Goal: Task Accomplishment & Management: Complete application form

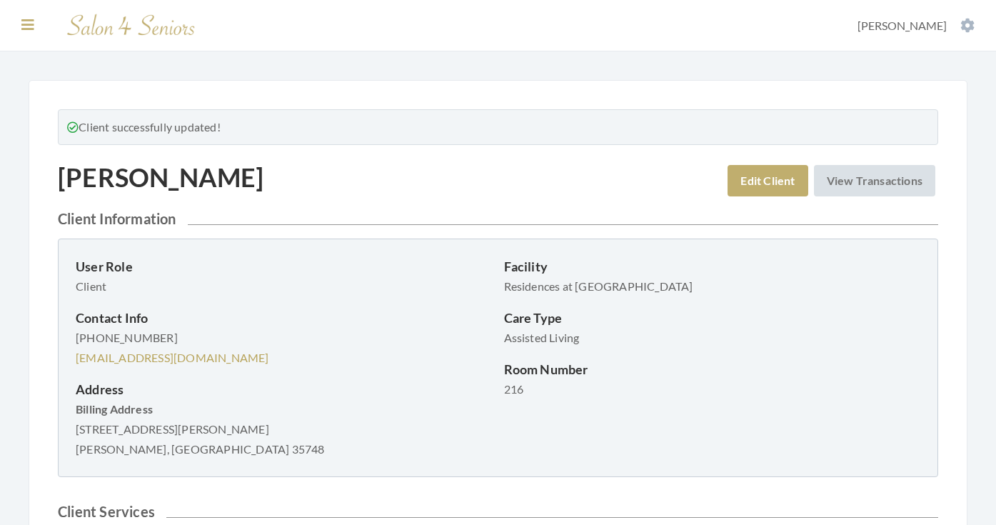
click at [24, 25] on icon at bounding box center [27, 25] width 13 height 14
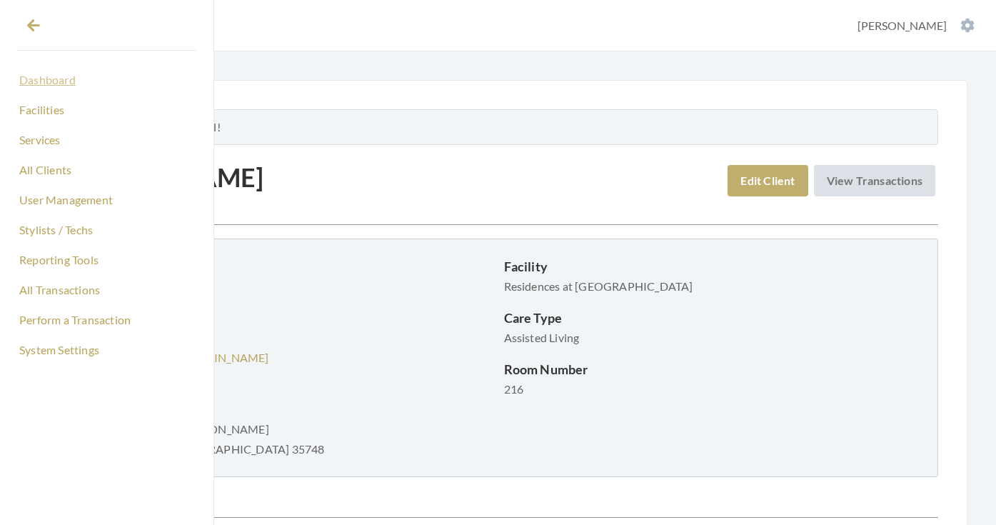
click at [66, 81] on link "Dashboard" at bounding box center [106, 80] width 179 height 24
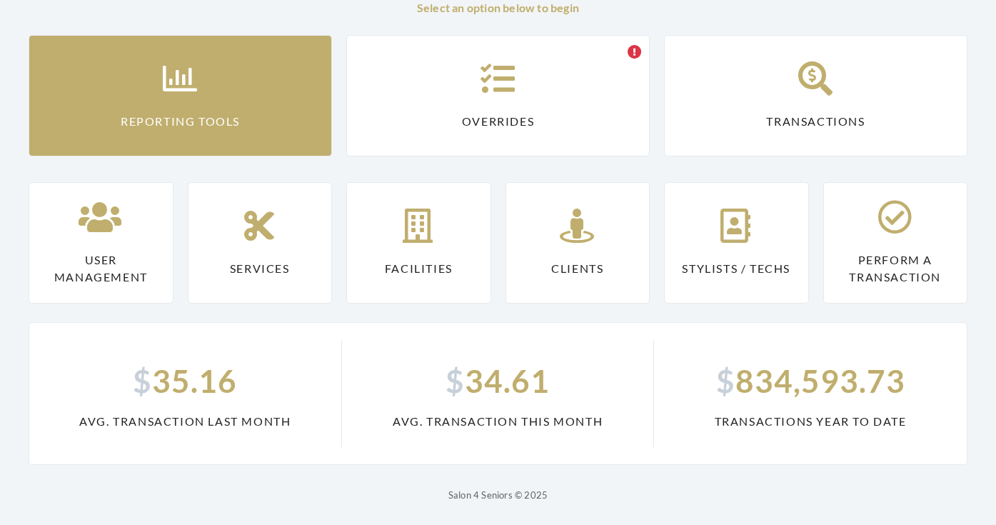
scroll to position [129, 0]
click at [66, 81] on link "Reporting Tools" at bounding box center [181, 95] width 304 height 121
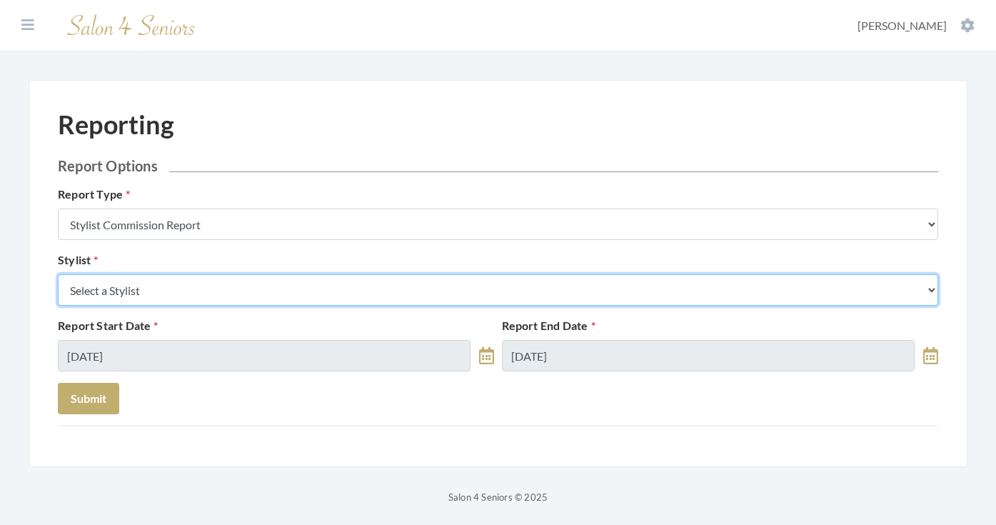
select select "49"
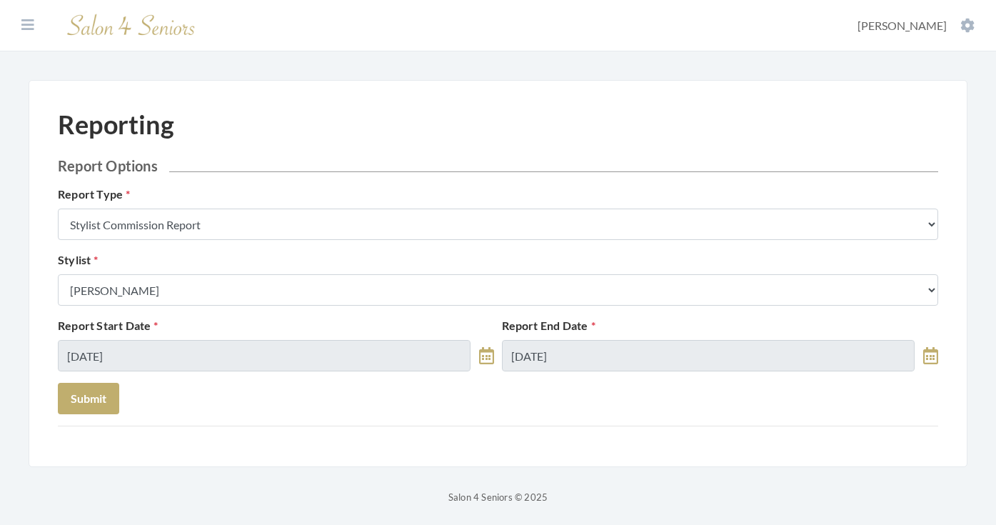
click at [132, 374] on div "Report Start Date 09/30/2025 Report End Date 09/30/2025" at bounding box center [498, 350] width 888 height 66
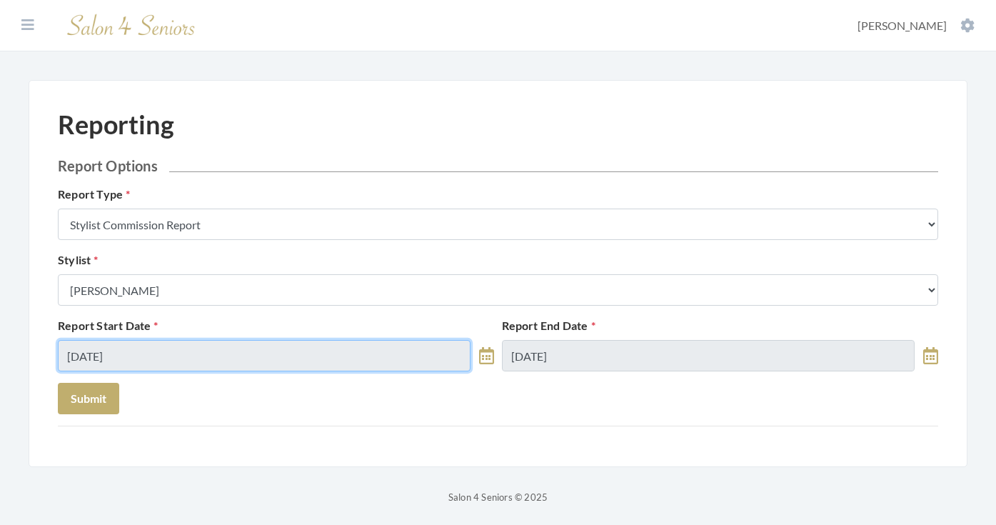
click at [129, 355] on input "09/30/2025" at bounding box center [264, 355] width 413 height 31
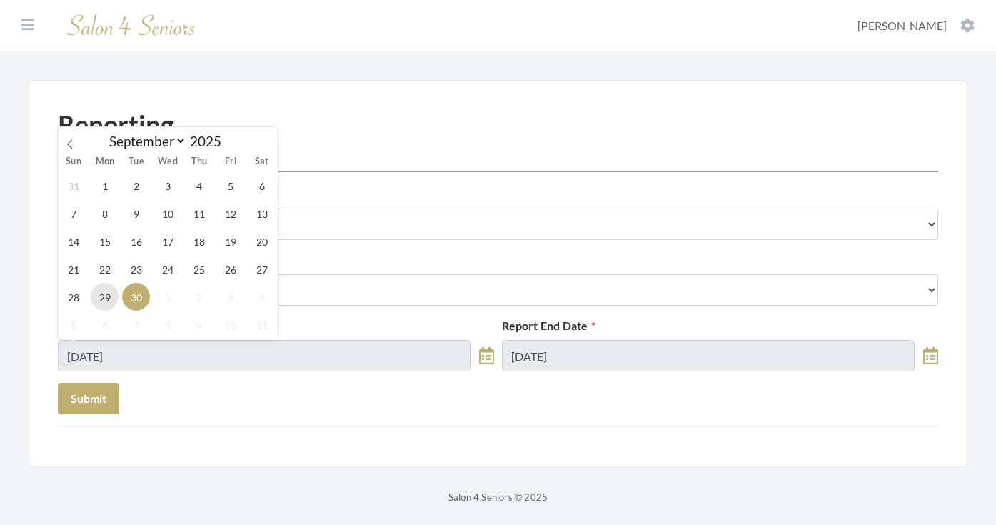
click at [109, 294] on span "29" at bounding box center [105, 297] width 28 height 28
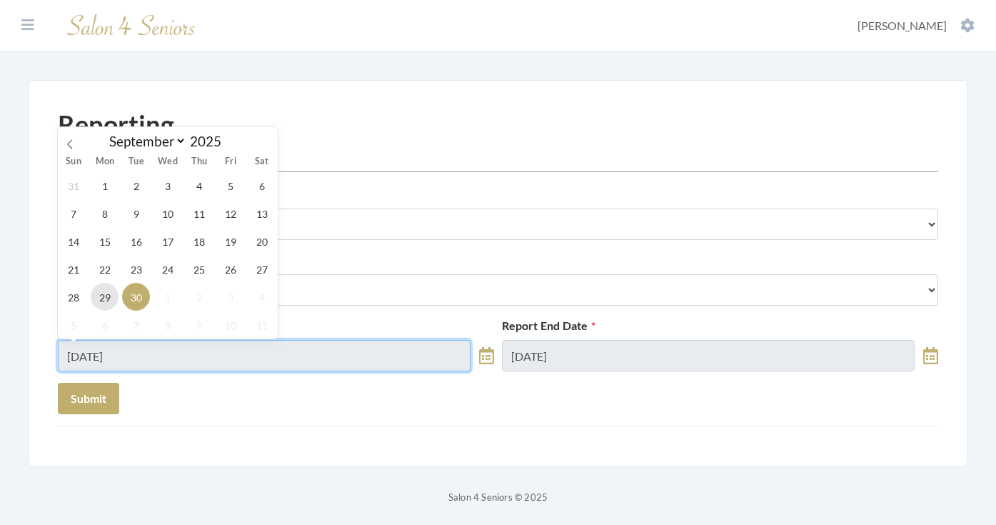
type input "09/29/2025"
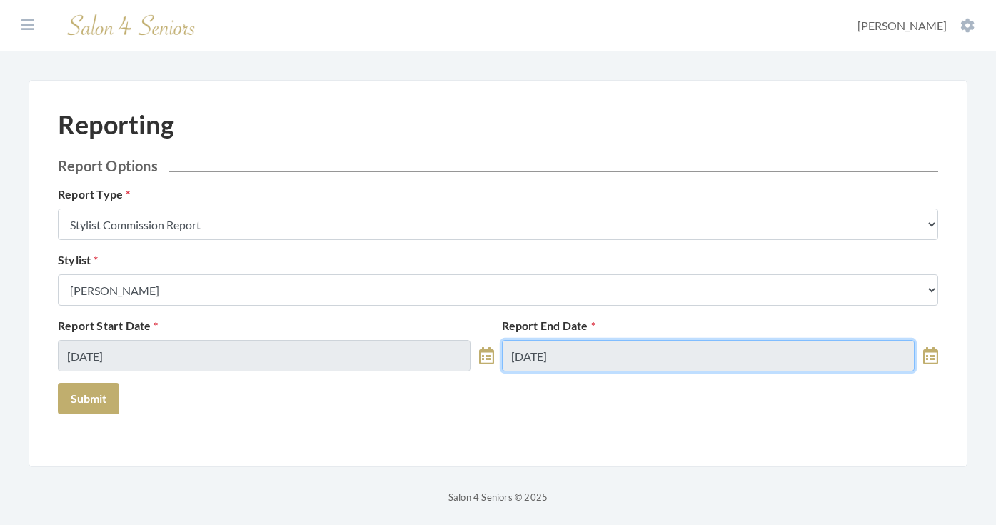
click at [596, 346] on input "[DATE]" at bounding box center [708, 355] width 413 height 31
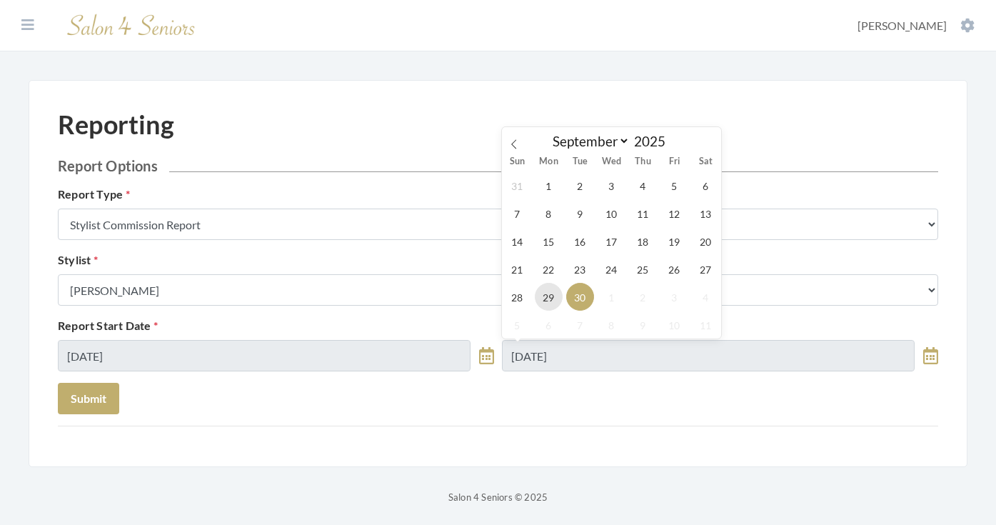
click at [546, 291] on span "29" at bounding box center [549, 297] width 28 height 28
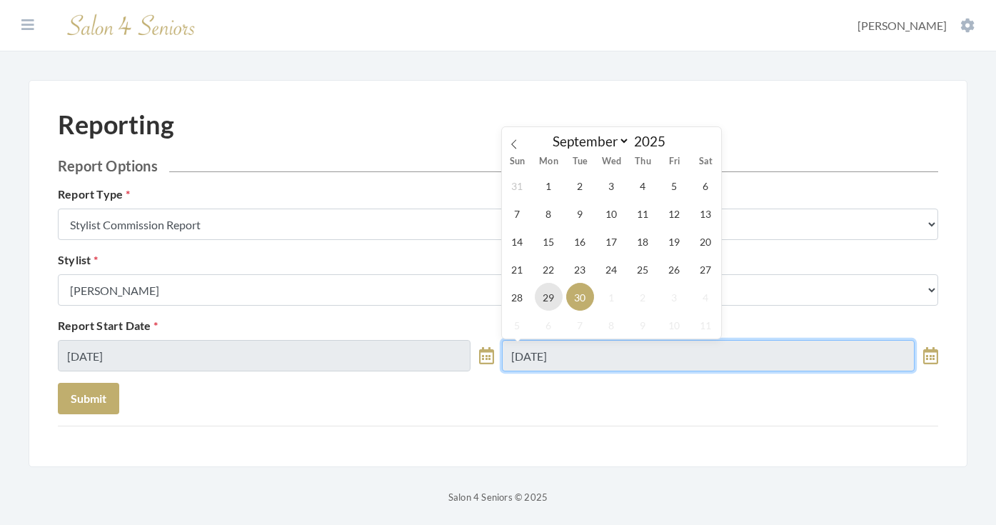
type input "09/29/2025"
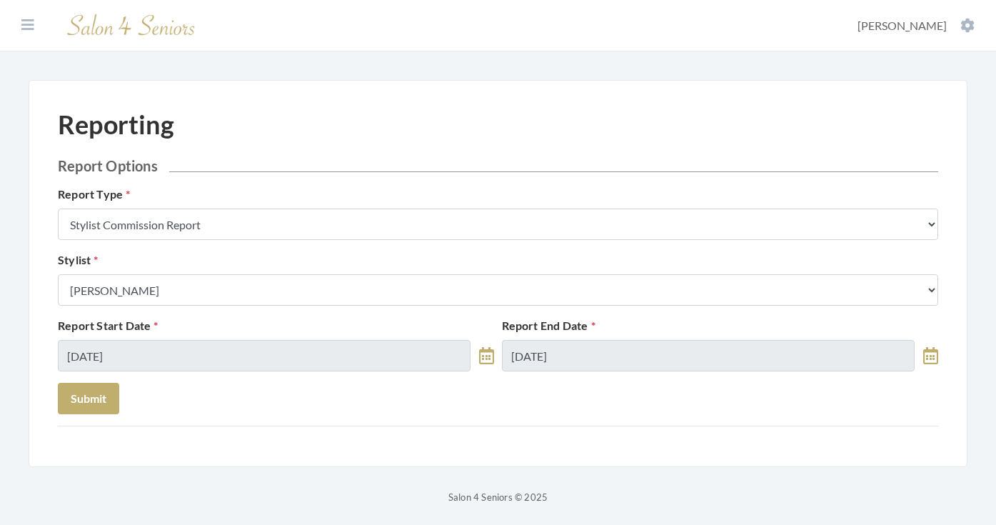
click at [109, 415] on div "Reporting Report Options Report Type Stylist Commission Report Tech Payroll Rep…" at bounding box center [498, 267] width 881 height 317
click at [101, 401] on button "Submit" at bounding box center [88, 398] width 61 height 31
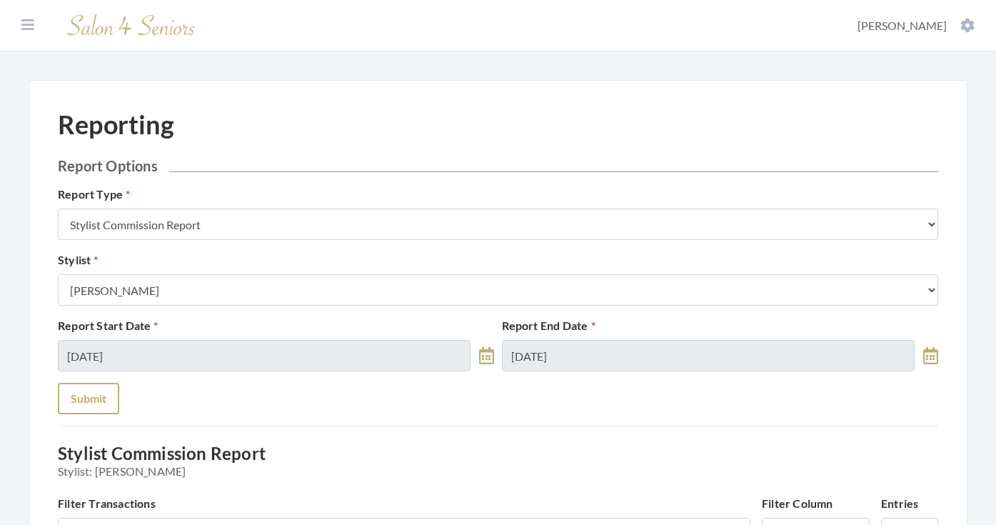
click at [106, 394] on button "Submit" at bounding box center [88, 398] width 61 height 31
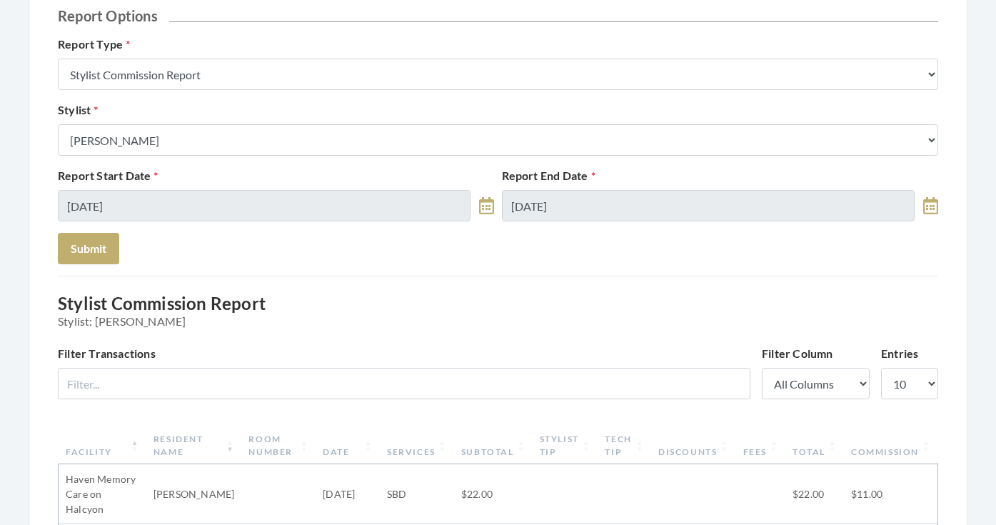
scroll to position [131, 0]
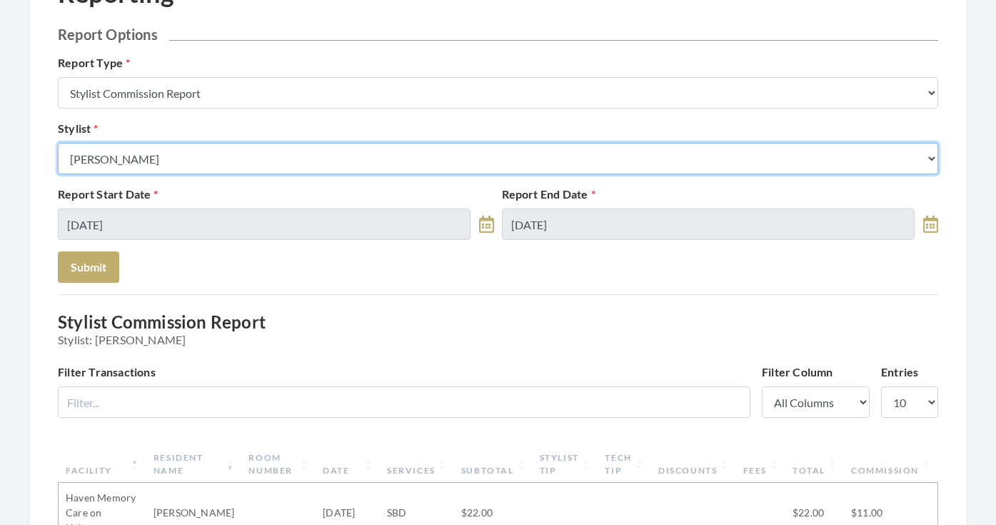
select select "13"
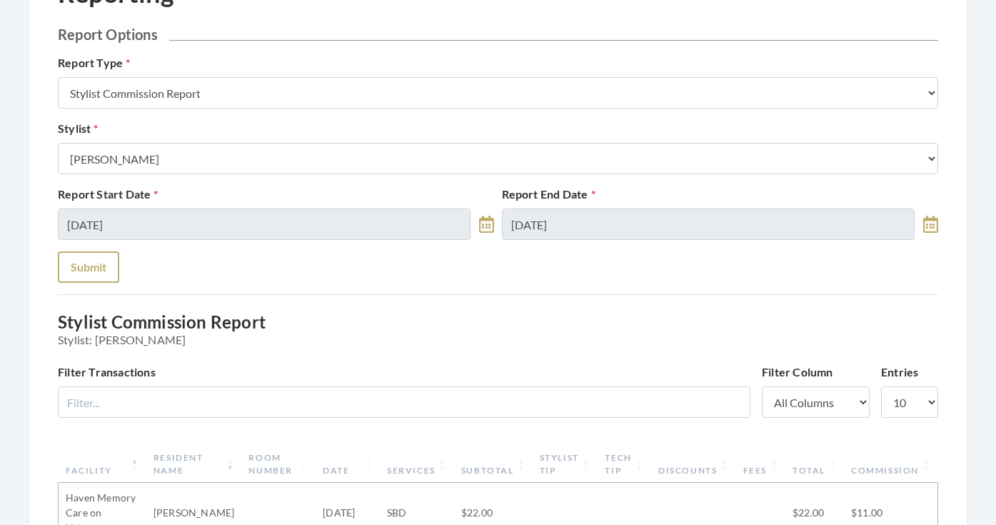
click at [98, 276] on button "Submit" at bounding box center [88, 266] width 61 height 31
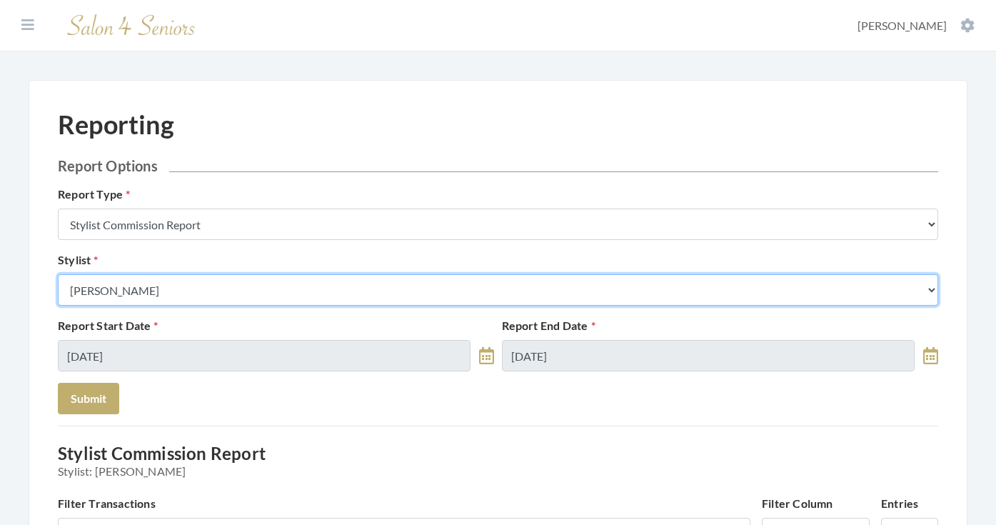
select select "28"
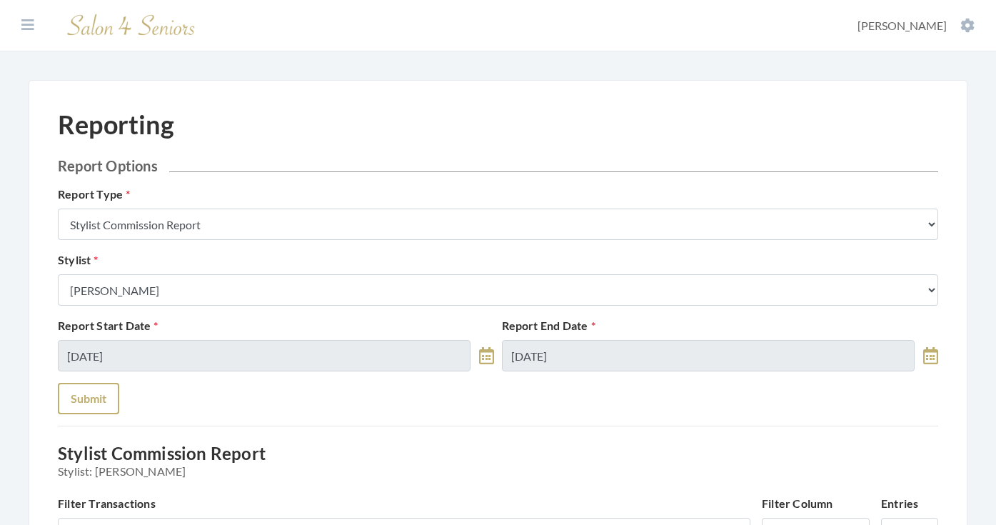
click at [77, 404] on button "Submit" at bounding box center [88, 398] width 61 height 31
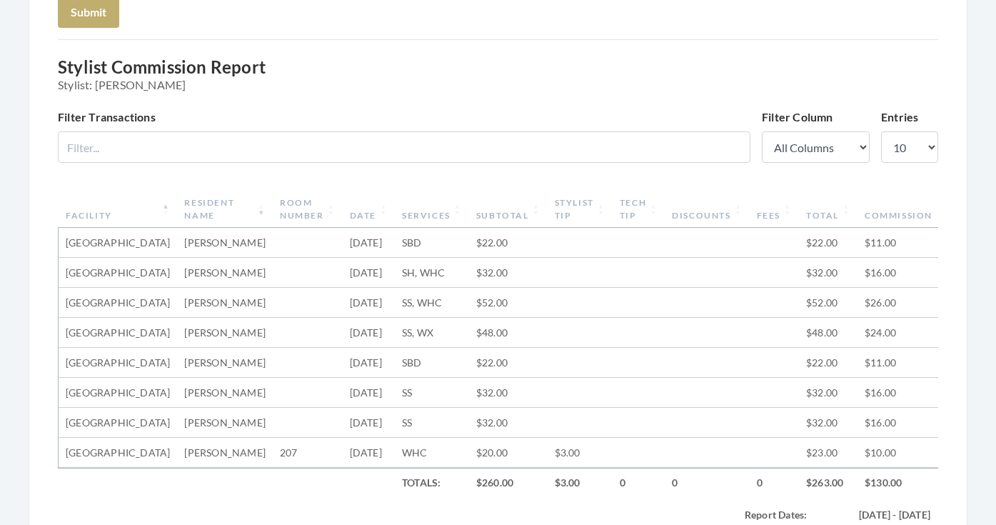
scroll to position [119, 0]
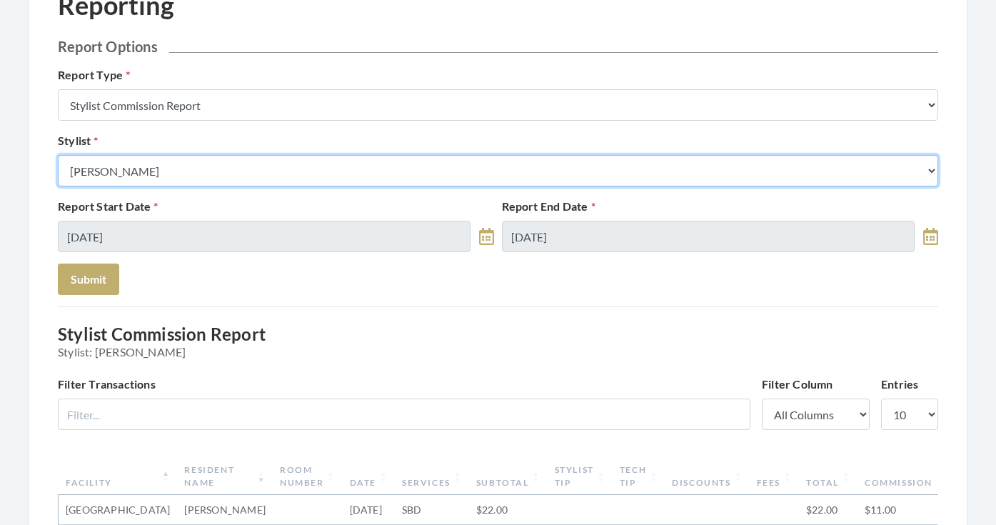
select select "43"
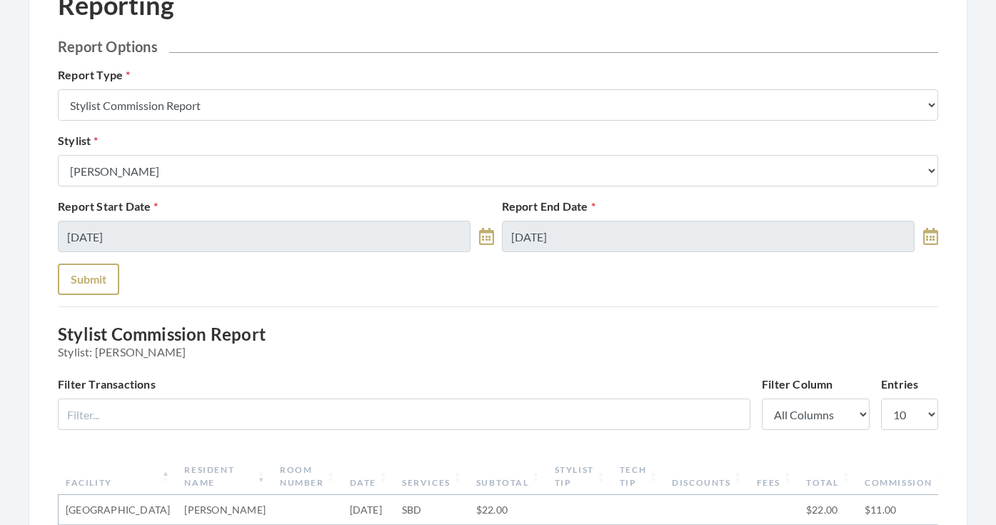
click at [77, 264] on button "Submit" at bounding box center [88, 279] width 61 height 31
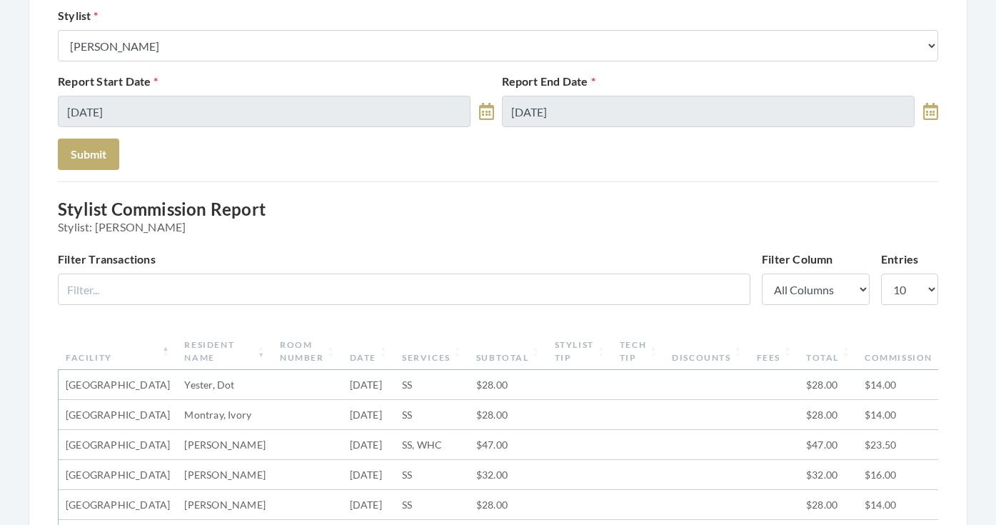
scroll to position [162, 0]
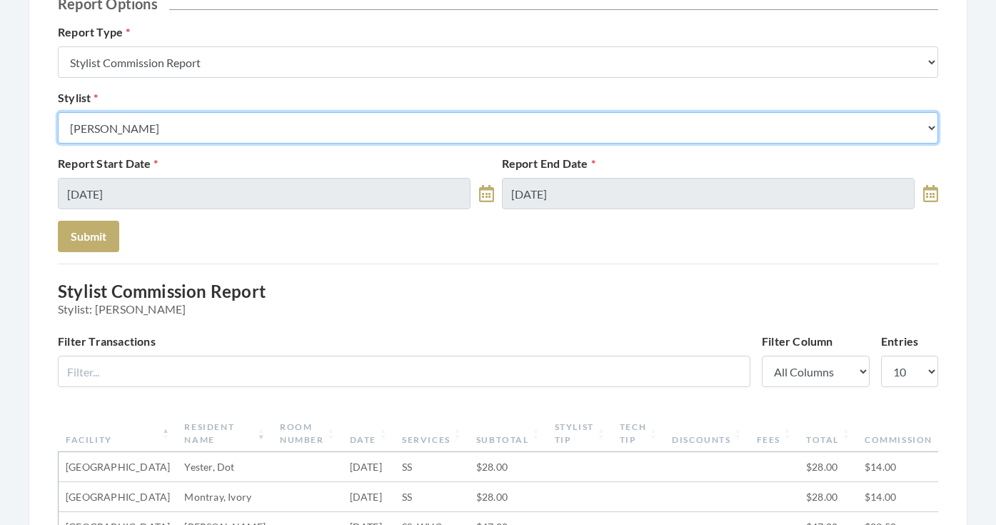
select select "146"
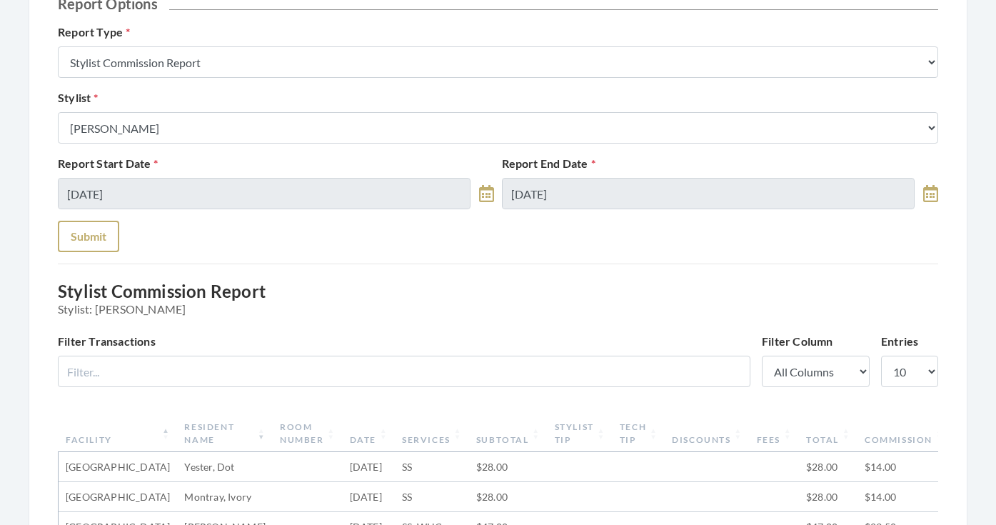
click at [93, 234] on button "Submit" at bounding box center [88, 236] width 61 height 31
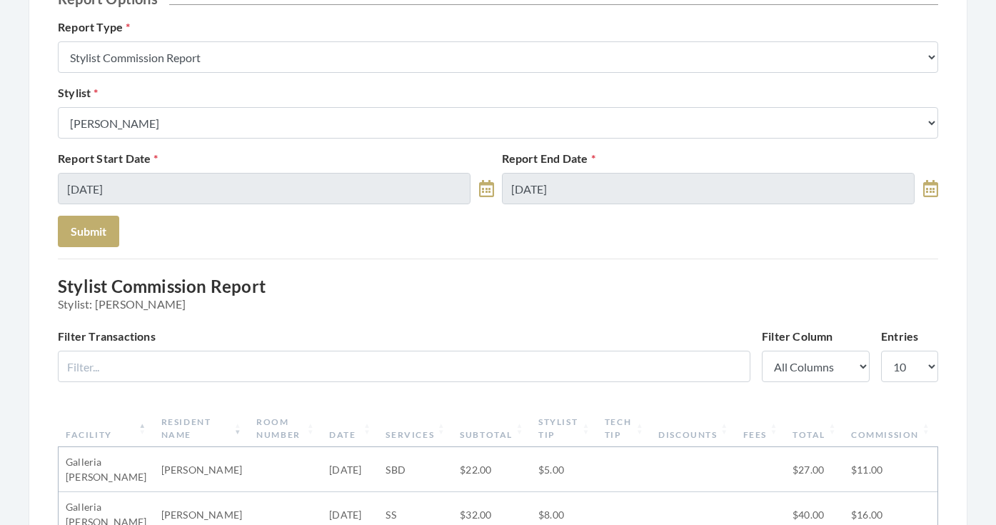
scroll to position [110, 0]
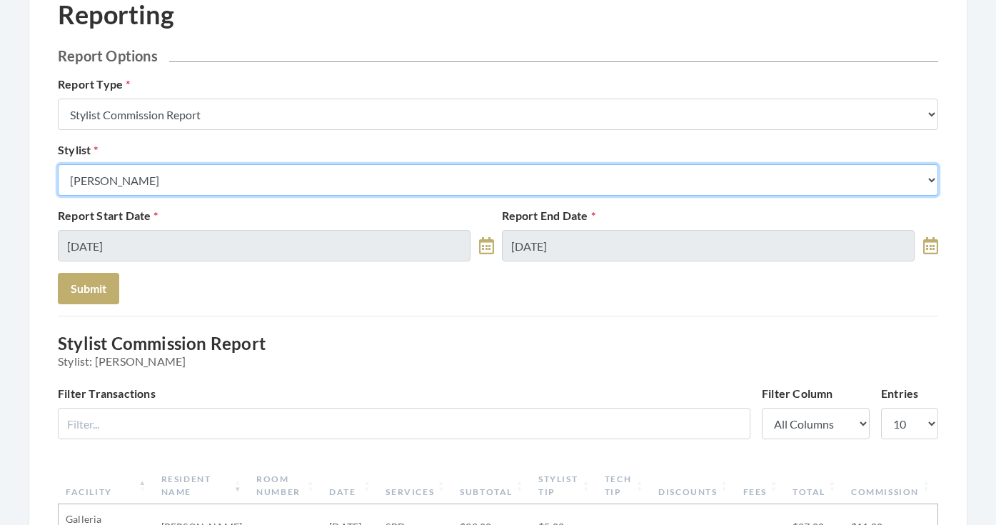
select select "18"
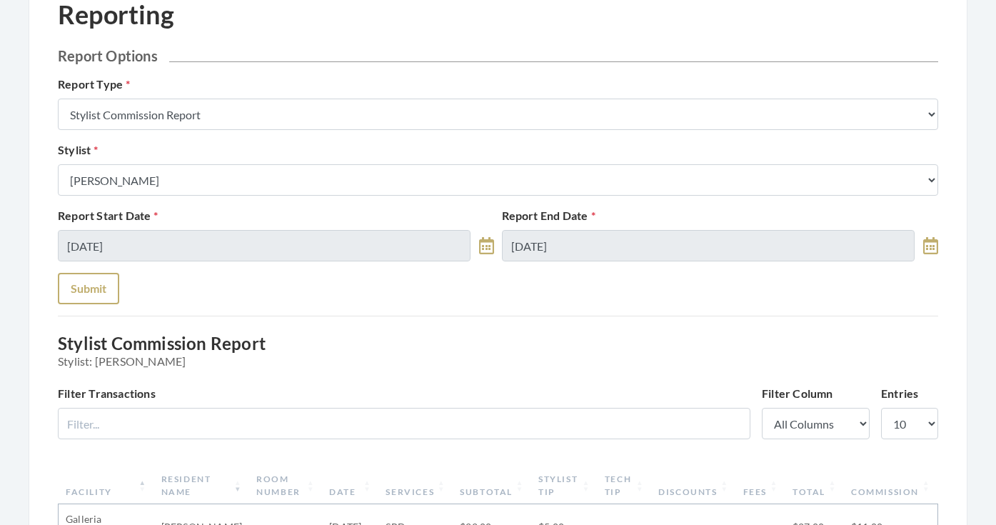
click at [106, 279] on button "Submit" at bounding box center [88, 288] width 61 height 31
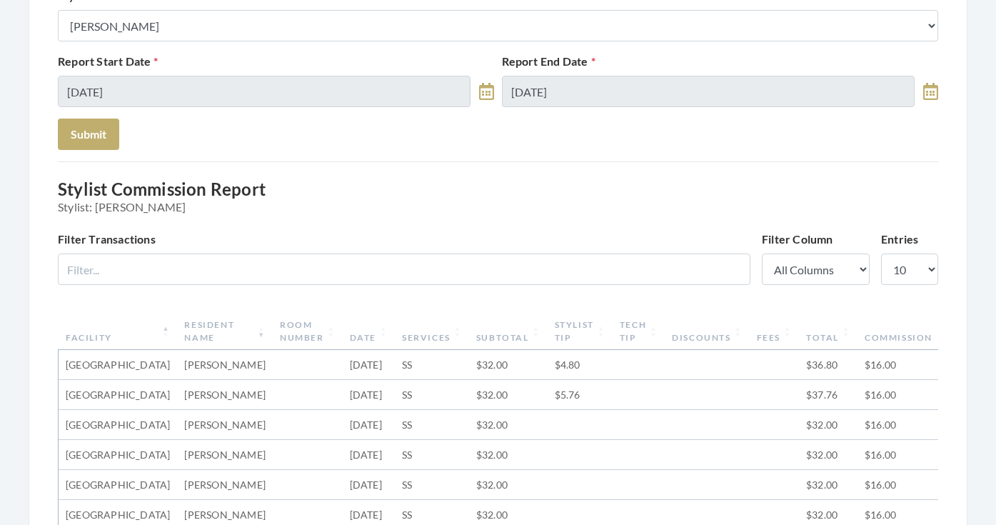
scroll to position [71, 0]
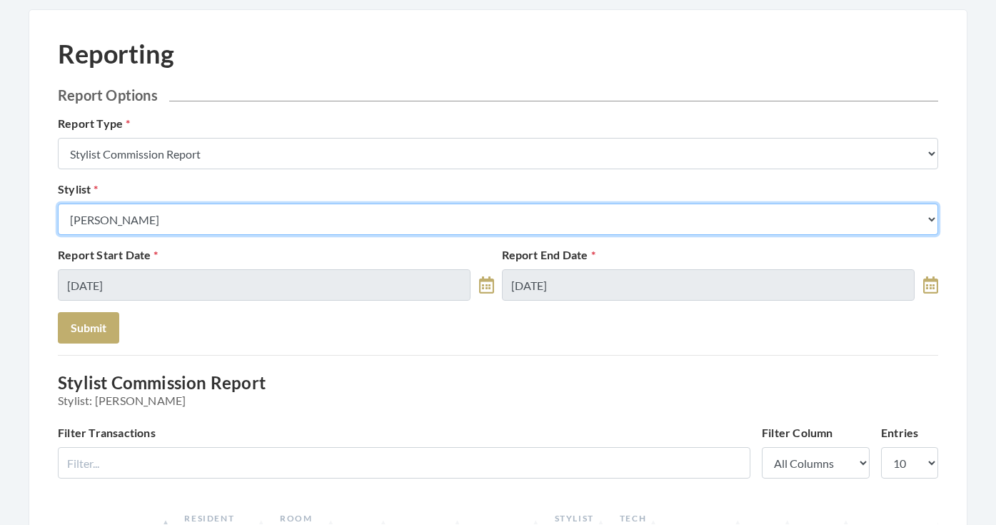
select select "23"
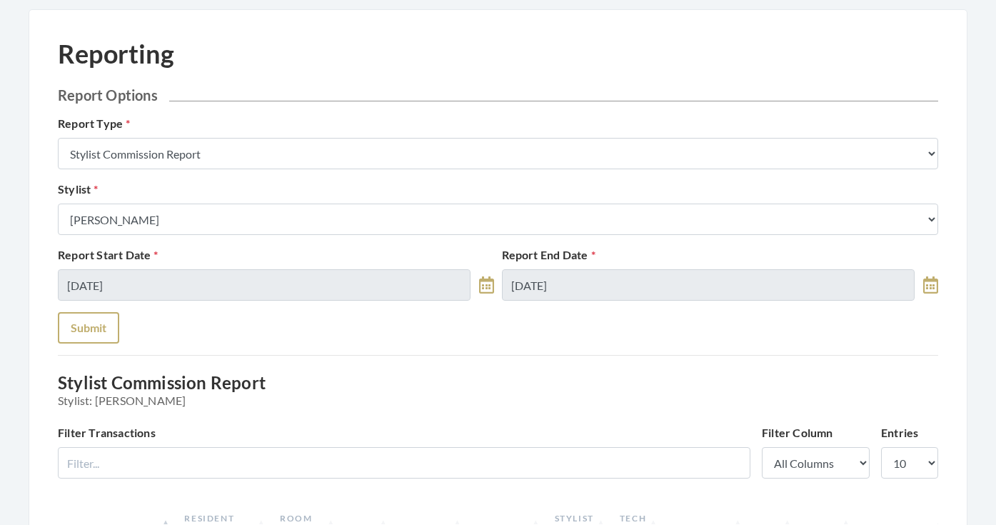
click at [95, 338] on button "Submit" at bounding box center [88, 327] width 61 height 31
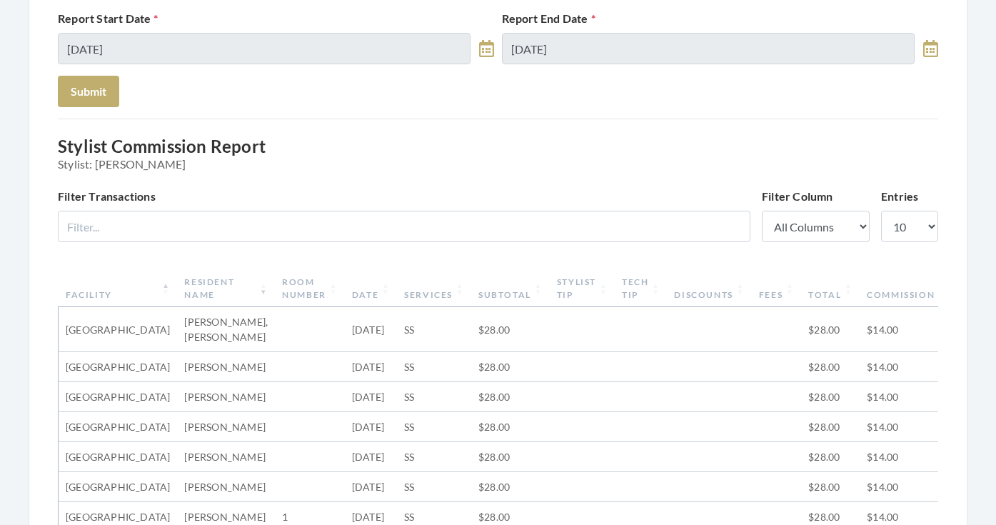
scroll to position [244, 0]
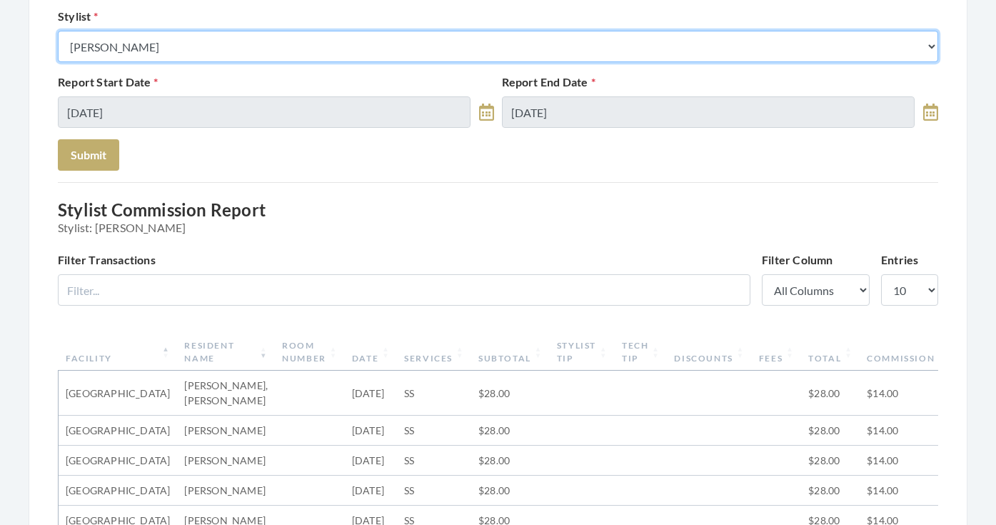
select select "127"
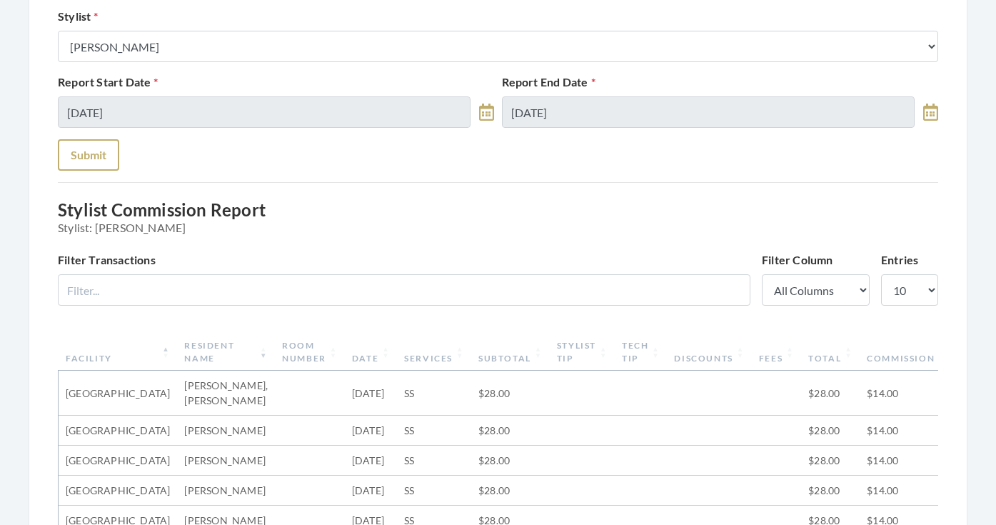
click at [90, 144] on button "Submit" at bounding box center [88, 154] width 61 height 31
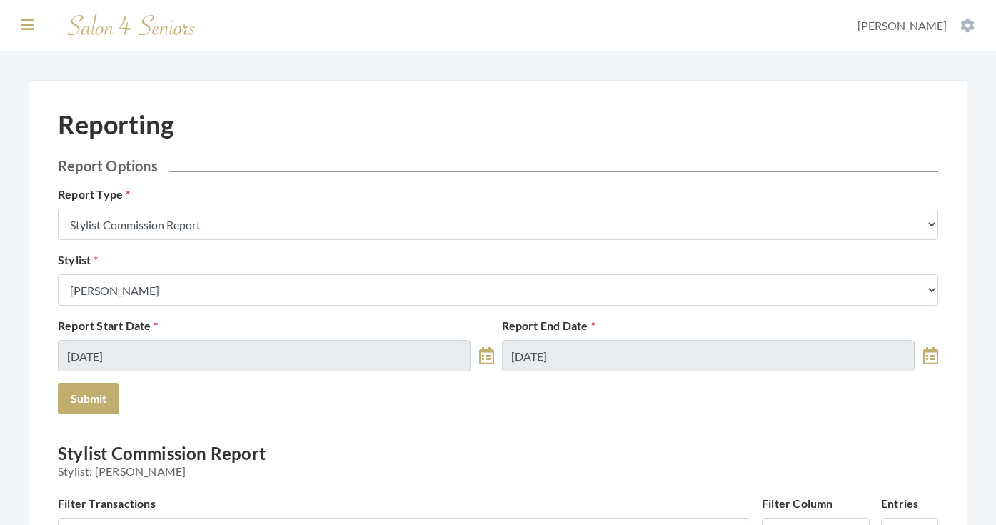
click at [26, 26] on icon at bounding box center [27, 25] width 13 height 14
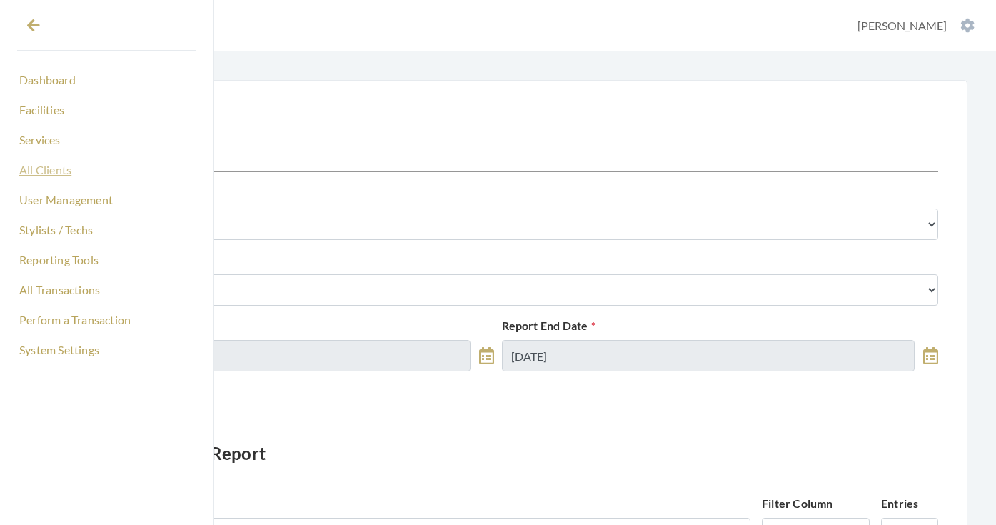
click at [60, 173] on link "All Clients" at bounding box center [106, 170] width 179 height 24
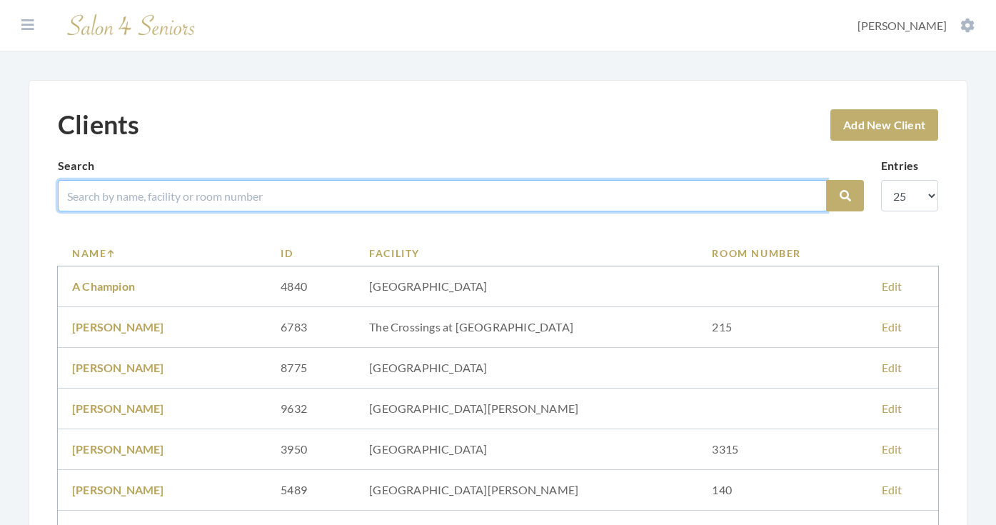
click at [249, 190] on input "search" at bounding box center [442, 195] width 769 height 31
type input "[PERSON_NAME] clubs"
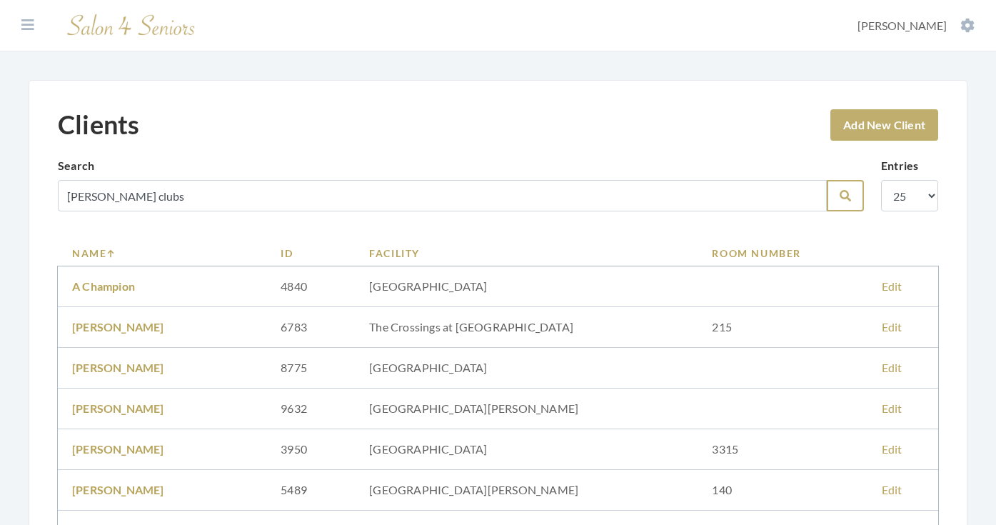
drag, startPoint x: 249, startPoint y: 190, endPoint x: 849, endPoint y: 203, distance: 600.2
click at [849, 203] on button "Search" at bounding box center [845, 195] width 37 height 31
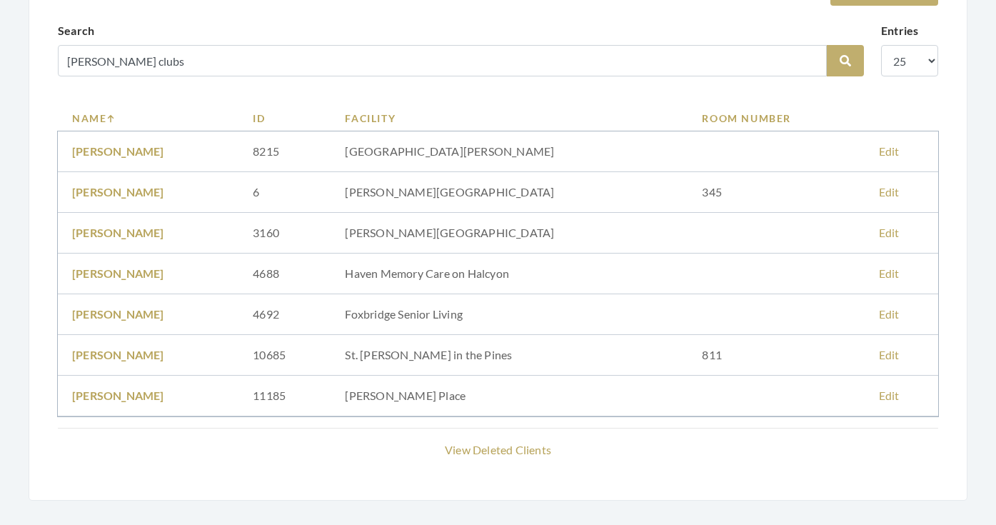
scroll to position [136, 0]
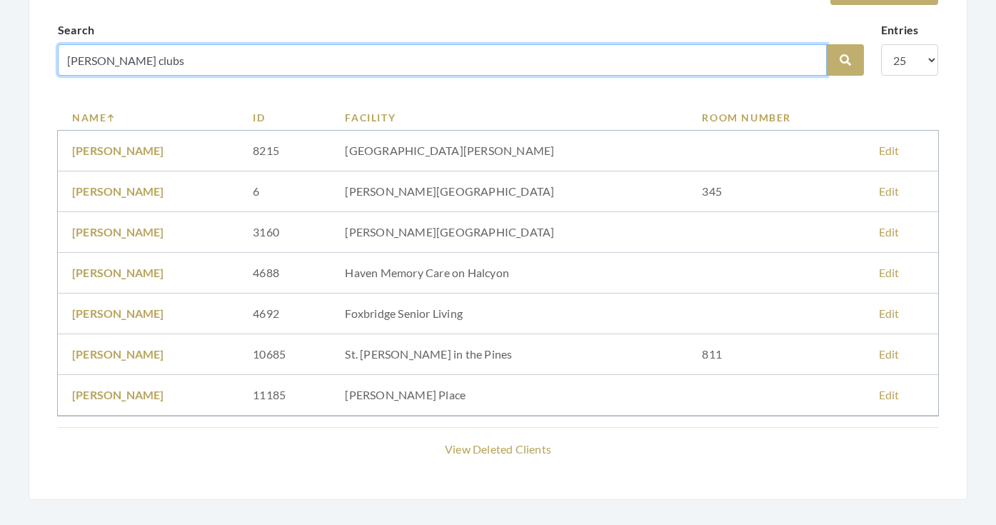
drag, startPoint x: 134, startPoint y: 59, endPoint x: 91, endPoint y: 57, distance: 43.6
click at [91, 57] on input "[PERSON_NAME] clubs" at bounding box center [442, 59] width 769 height 31
type input "[PERSON_NAME]"
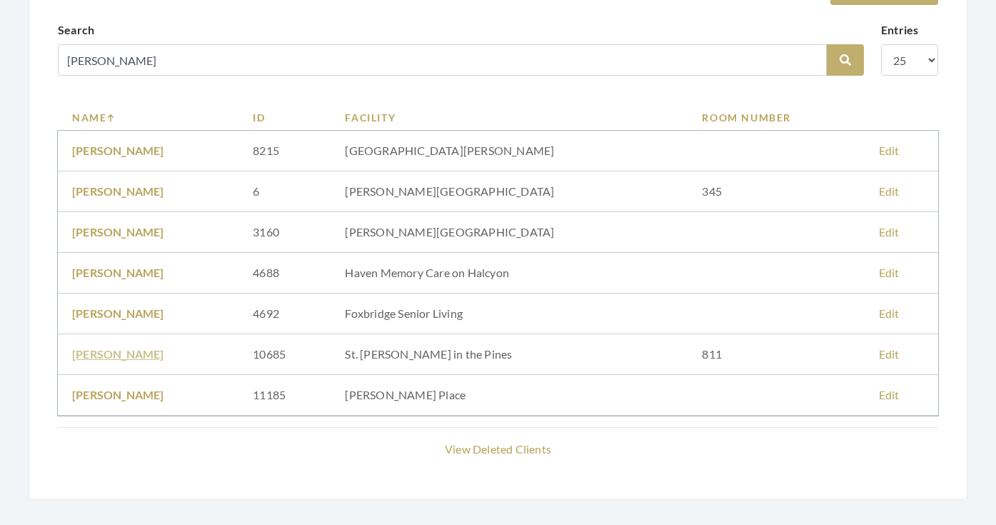
click at [124, 356] on link "[PERSON_NAME]" at bounding box center [118, 354] width 92 height 14
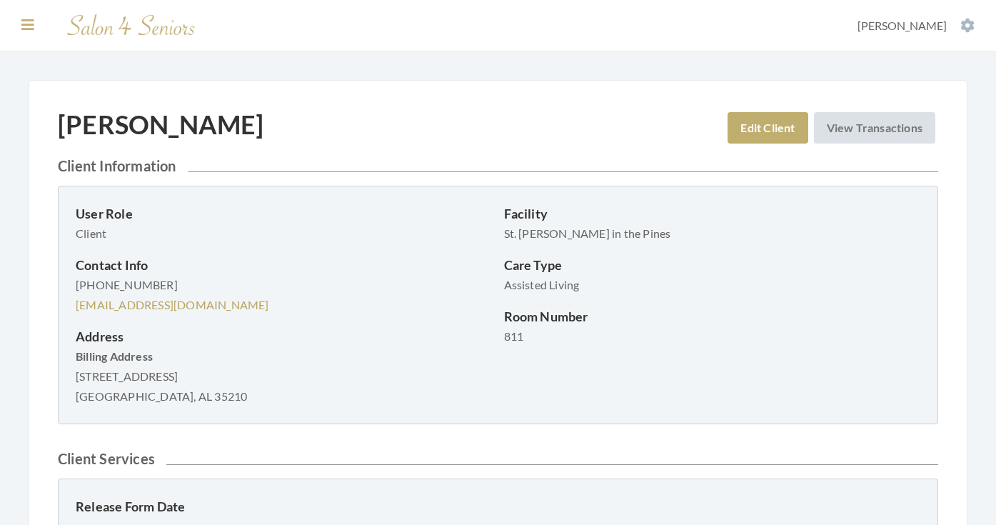
click at [31, 26] on icon at bounding box center [27, 25] width 13 height 14
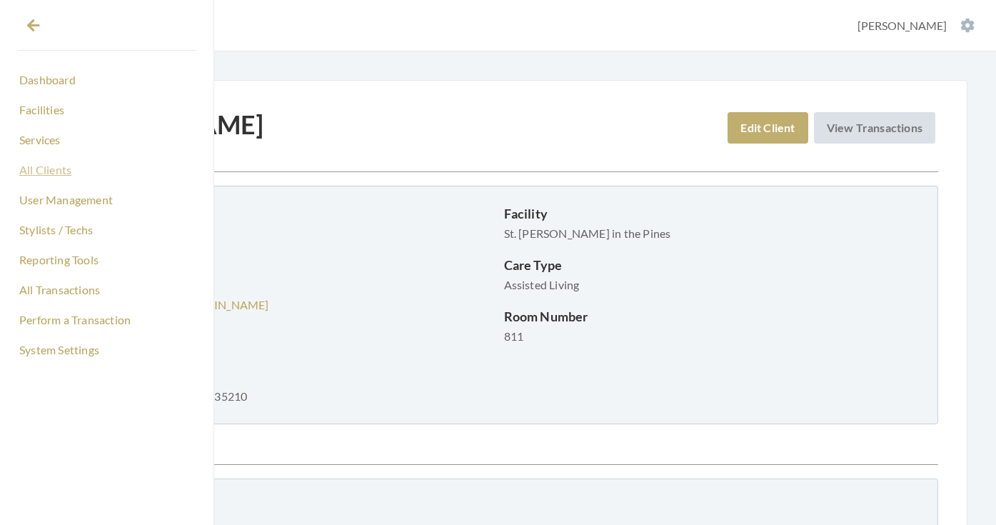
click at [33, 176] on link "All Clients" at bounding box center [106, 170] width 179 height 24
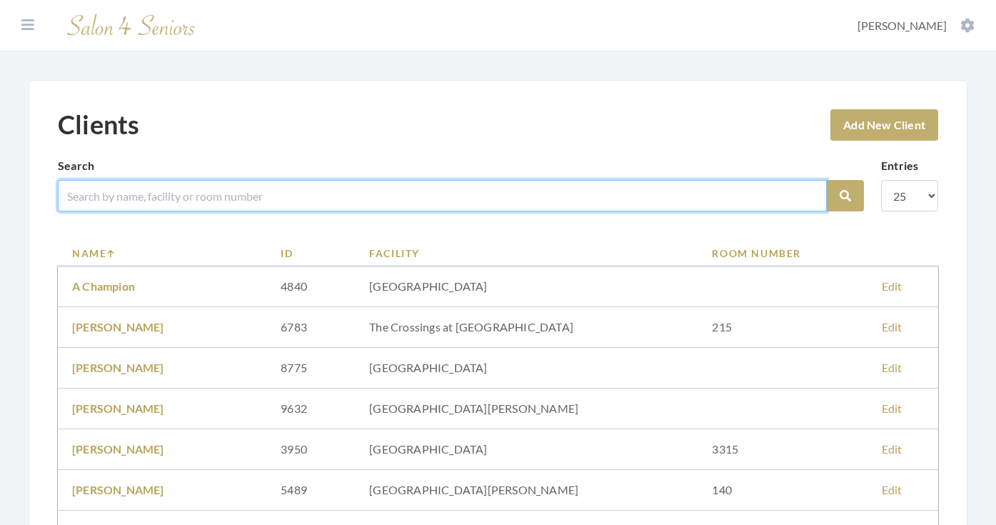
click at [158, 191] on input "search" at bounding box center [442, 195] width 769 height 31
type input "[PERSON_NAME]"
click at [846, 196] on button "Search" at bounding box center [845, 195] width 37 height 31
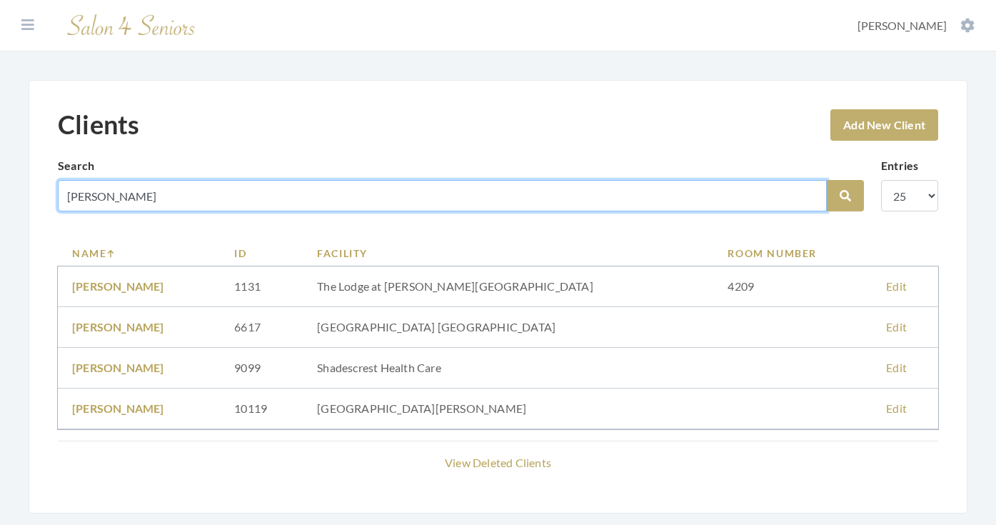
click at [809, 198] on input "[PERSON_NAME]" at bounding box center [442, 195] width 769 height 31
type input "[PERSON_NAME]"
click at [846, 196] on button "Search" at bounding box center [845, 195] width 37 height 31
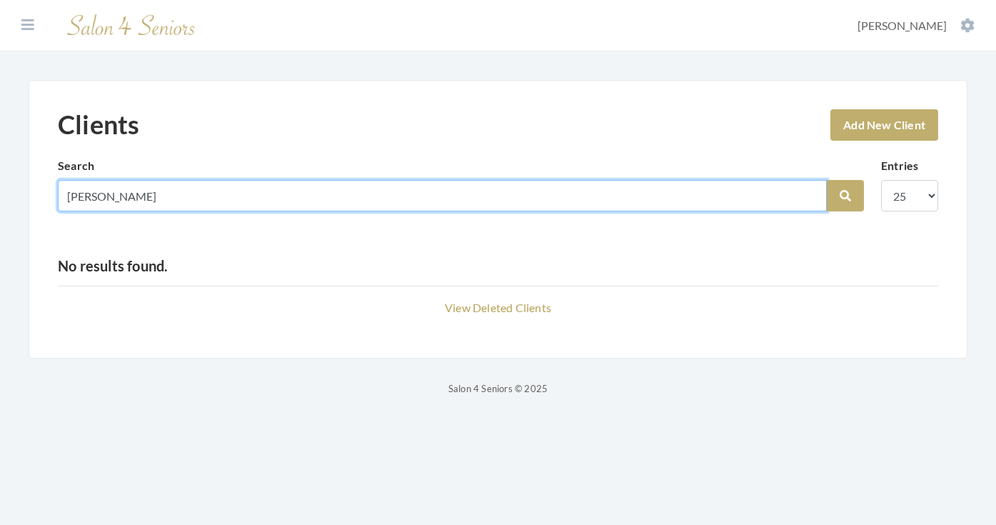
click at [810, 200] on input "[PERSON_NAME]" at bounding box center [442, 195] width 769 height 31
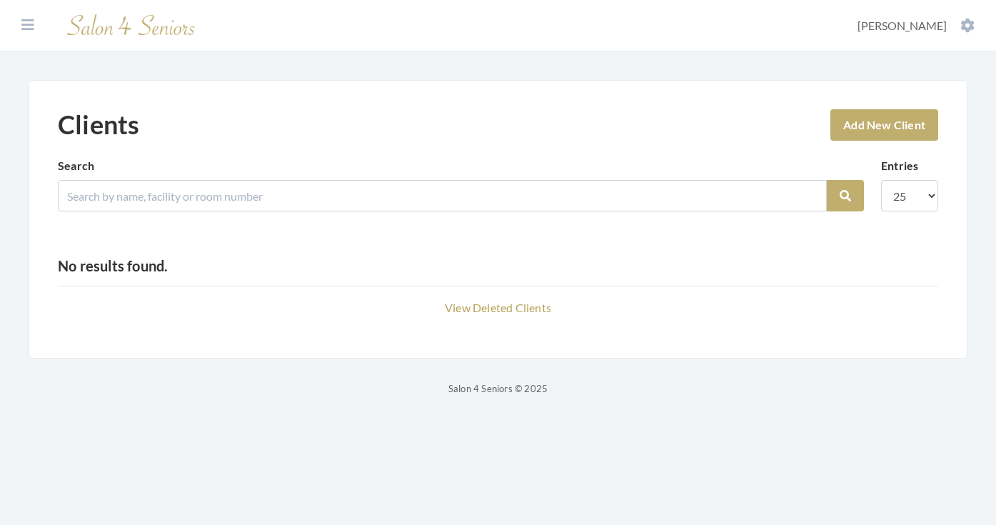
click at [820, 113] on div "Clients Add New Client" at bounding box center [498, 133] width 881 height 48
click at [836, 113] on link "Add New Client" at bounding box center [885, 124] width 108 height 31
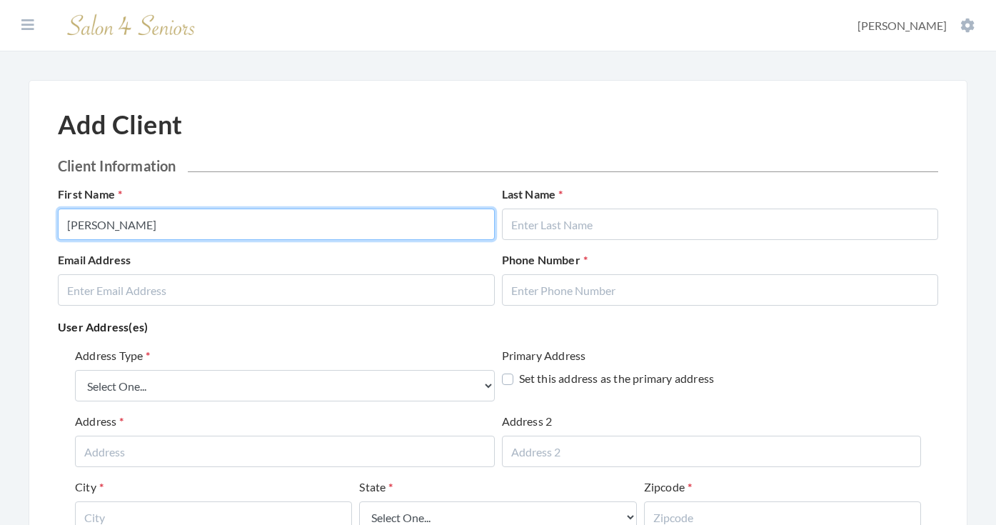
type input "ERNIE"
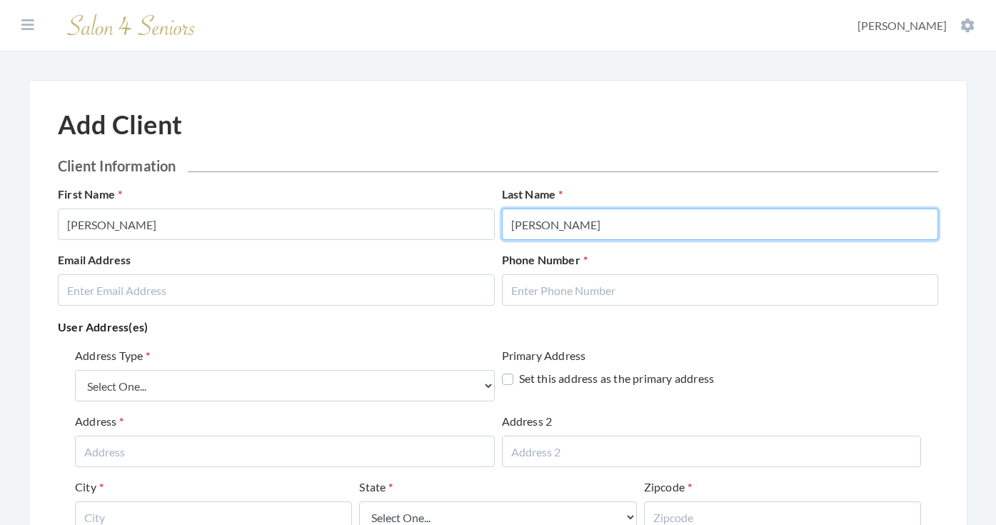
type input "GAZAWAY"
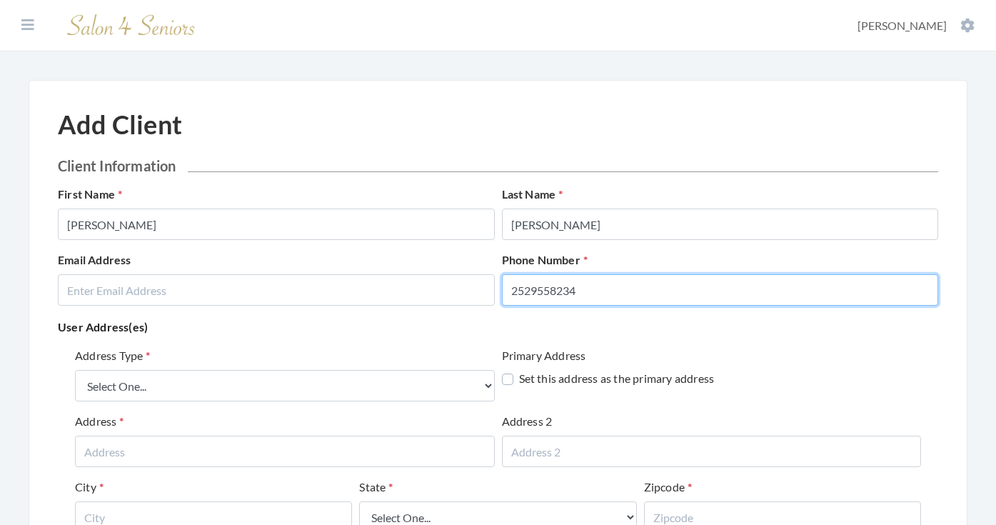
type input "2529558234"
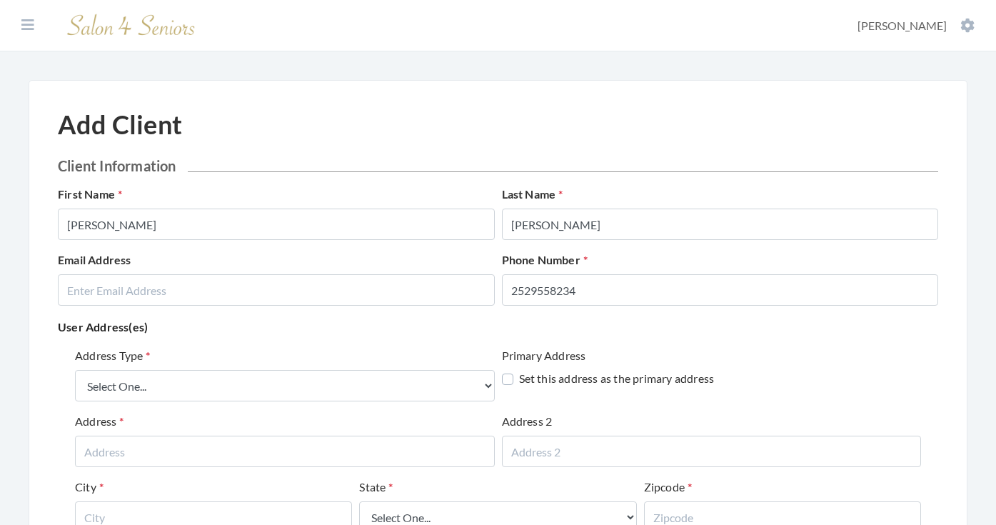
click at [346, 343] on div "Address Type Select One... Office Address Home Address Billing Address Primary …" at bounding box center [498, 484] width 881 height 286
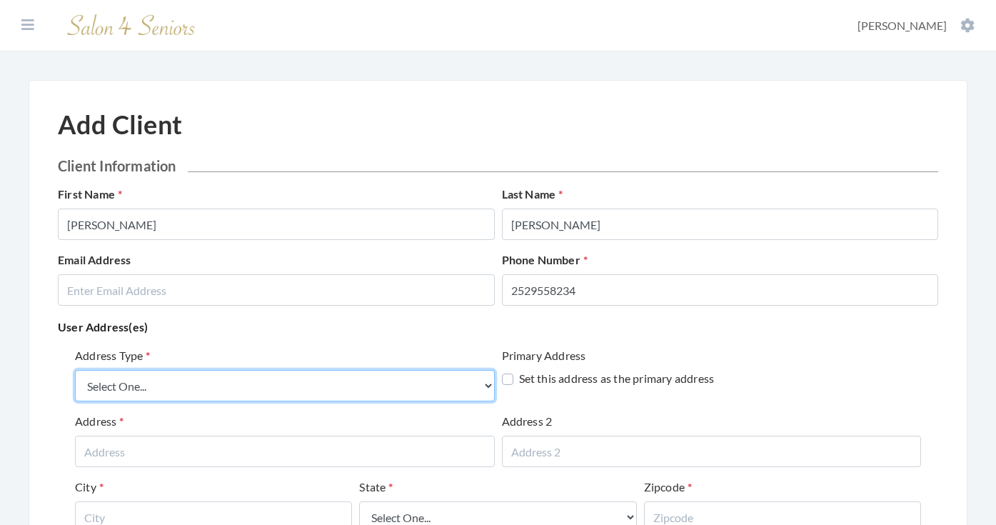
select select "billing"
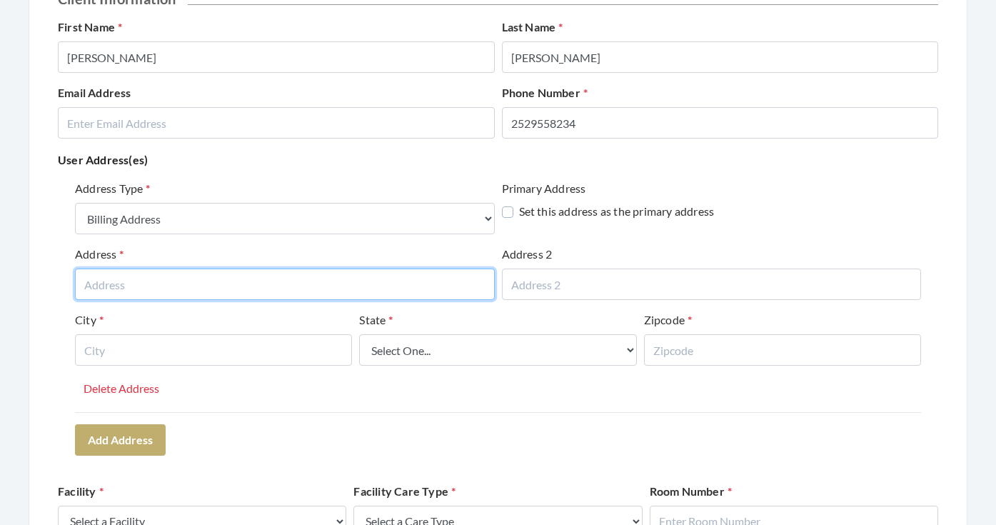
scroll to position [193, 0]
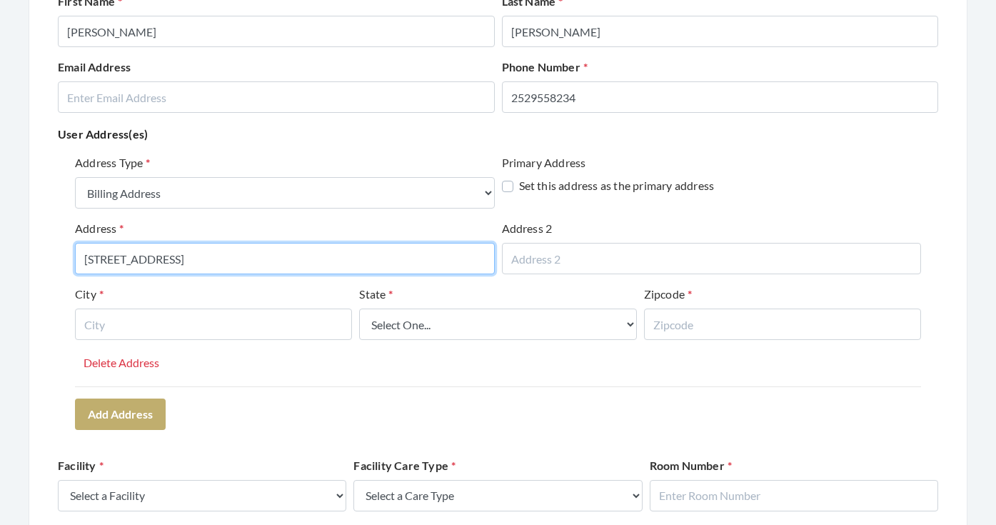
type input "3118 NORTHGATE DRIVE"
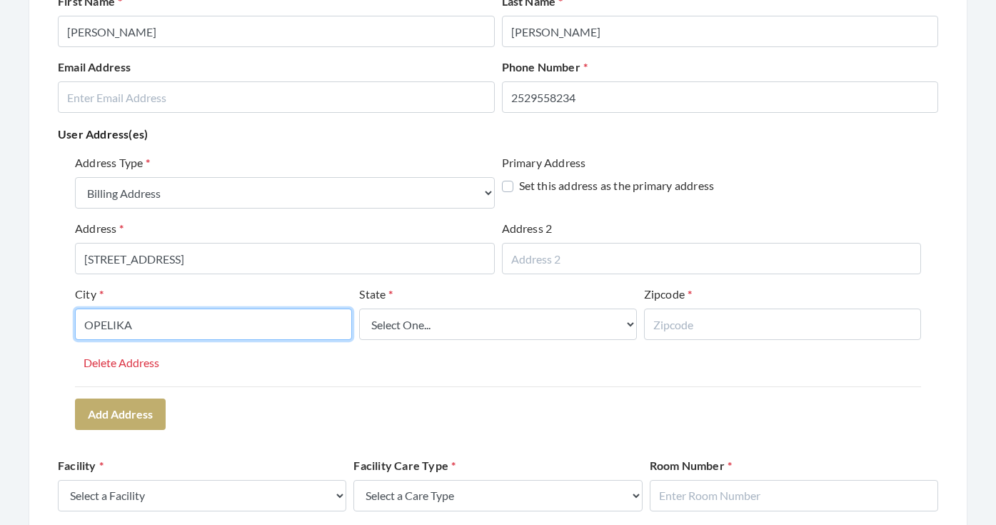
type input "OPELIKA"
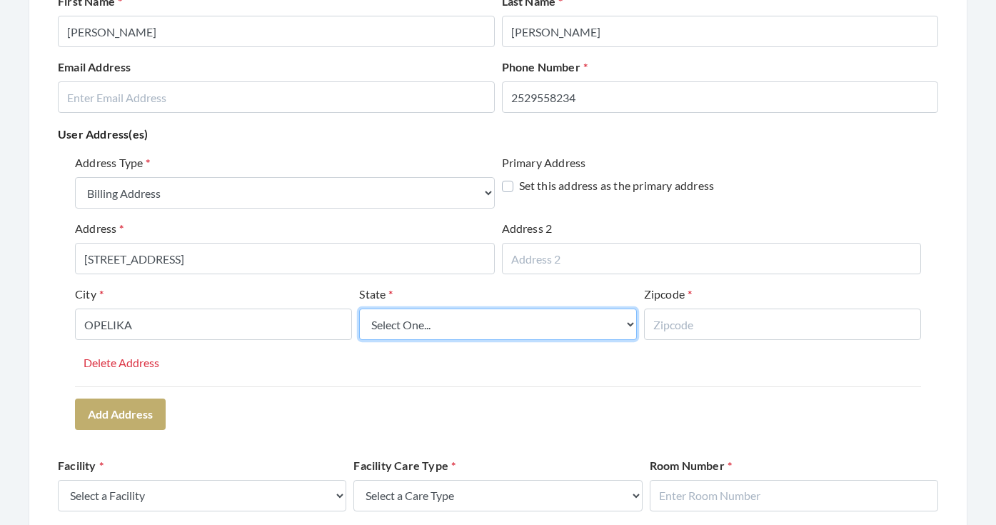
select select "al"
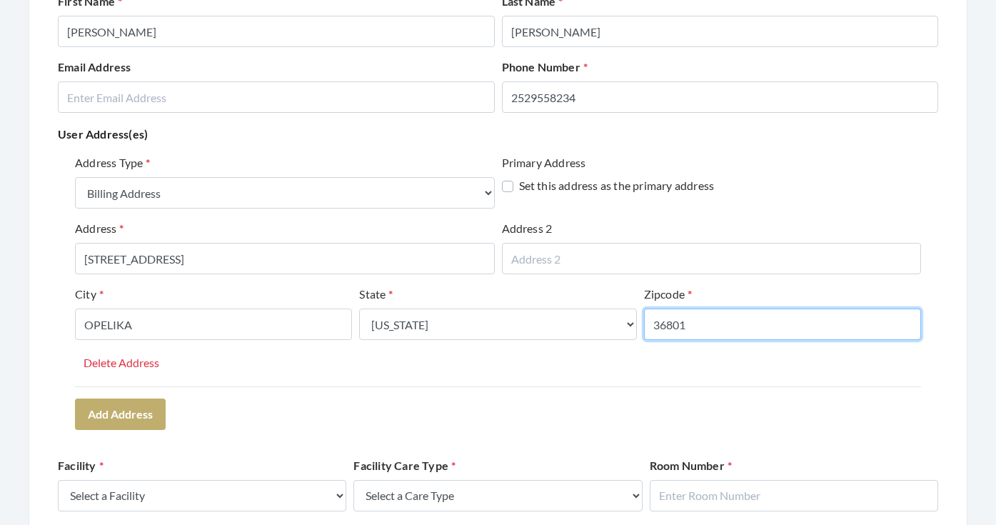
type input "36801"
click at [335, 425] on div "Address Type Select One... Office Address Home Address Billing Address Primary …" at bounding box center [498, 292] width 881 height 286
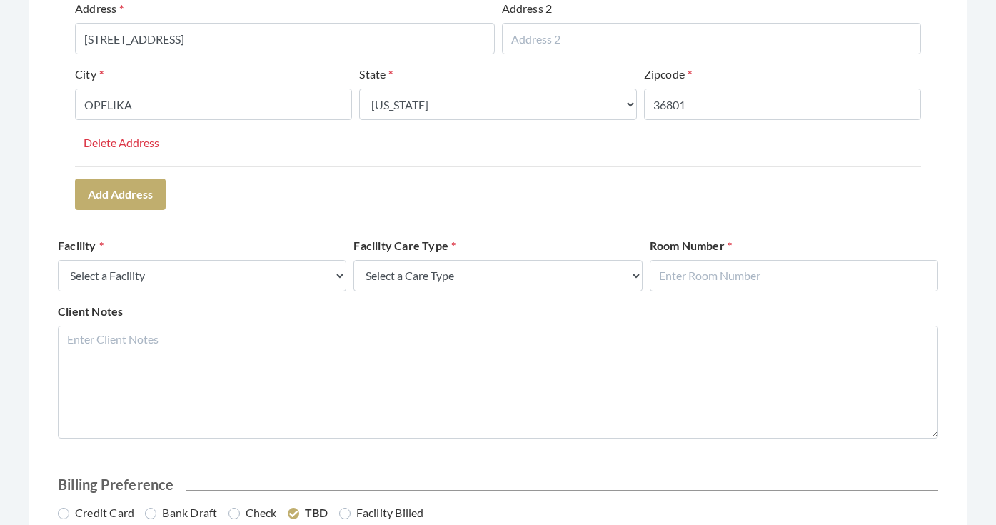
scroll to position [454, 0]
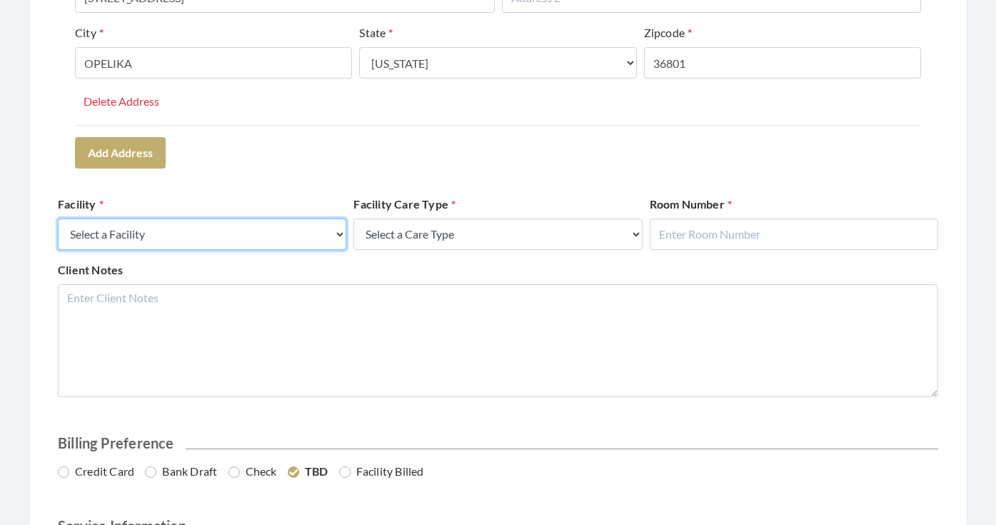
select select "42"
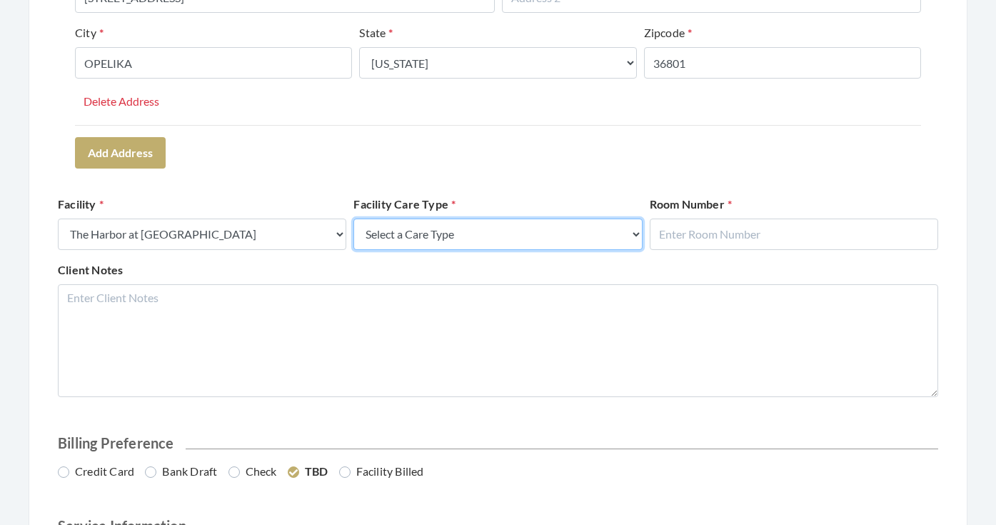
select select "4"
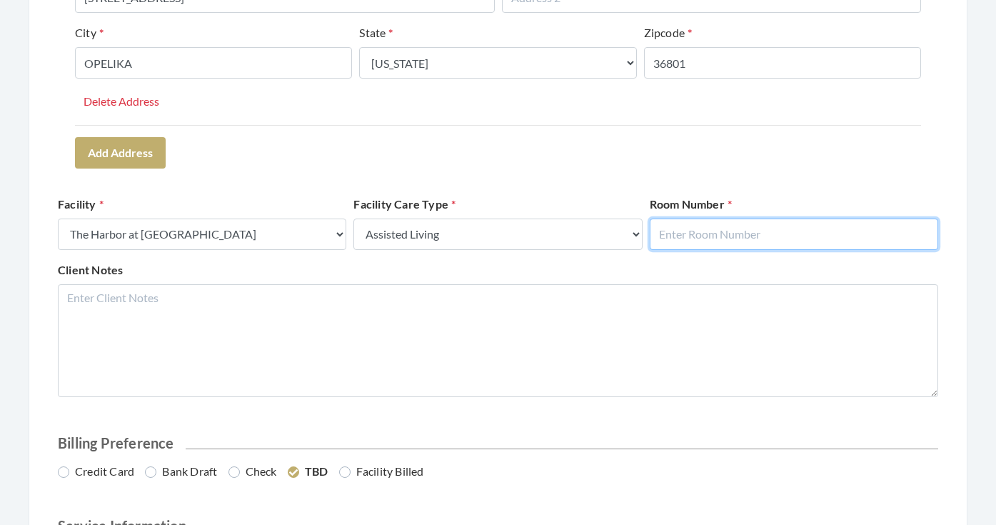
click at [673, 232] on input "text" at bounding box center [794, 234] width 289 height 31
type input "0"
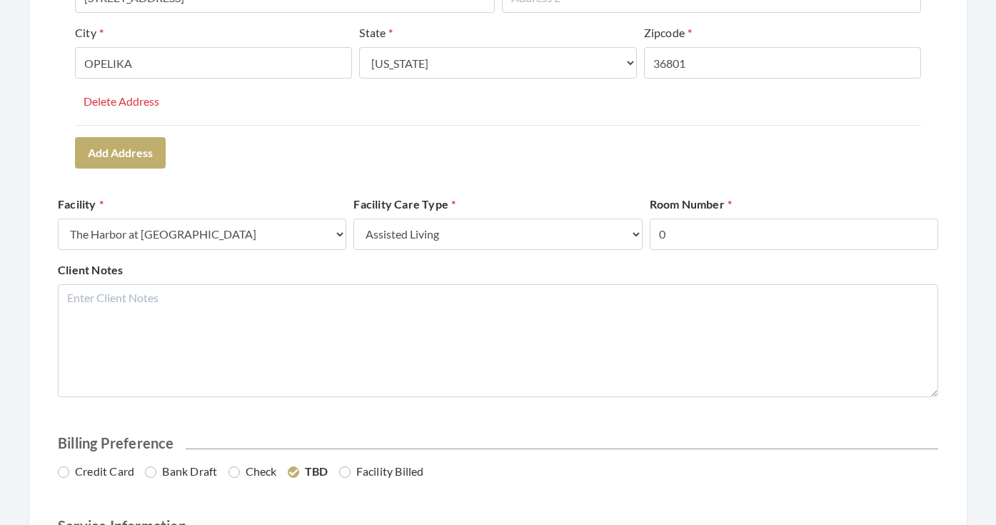
click at [700, 186] on form "Client Information First Name ERNIE Last Name GAZAWAY Email Address Phone Numbe…" at bounding box center [498, 166] width 881 height 926
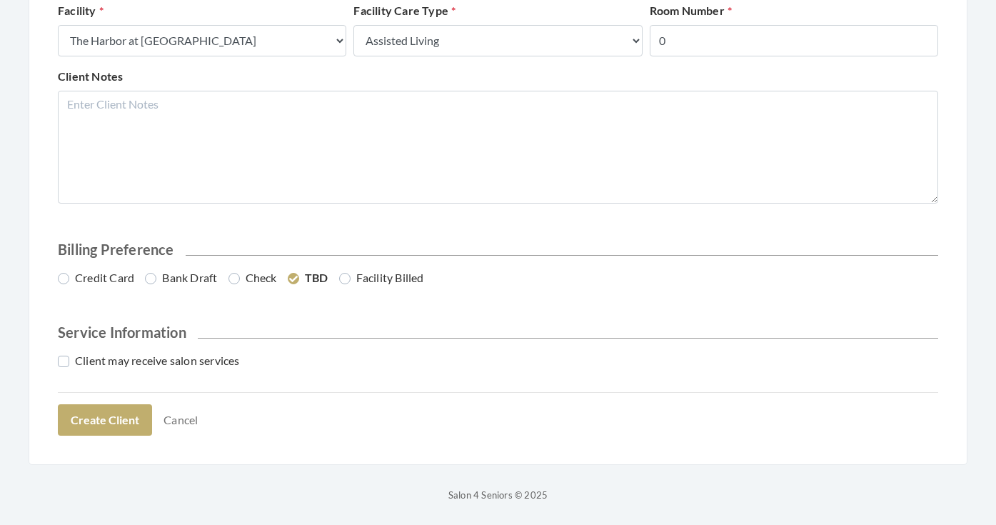
scroll to position [647, 0]
click at [114, 283] on label "Credit Card" at bounding box center [96, 278] width 76 height 17
radio input "true"
click at [95, 356] on label "Client may receive salon services" at bounding box center [149, 361] width 182 height 17
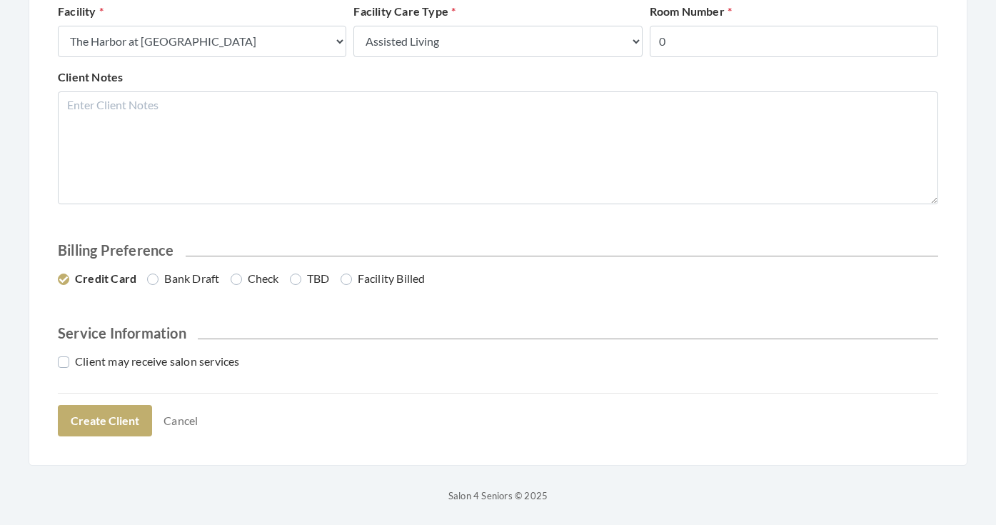
checkbox input "true"
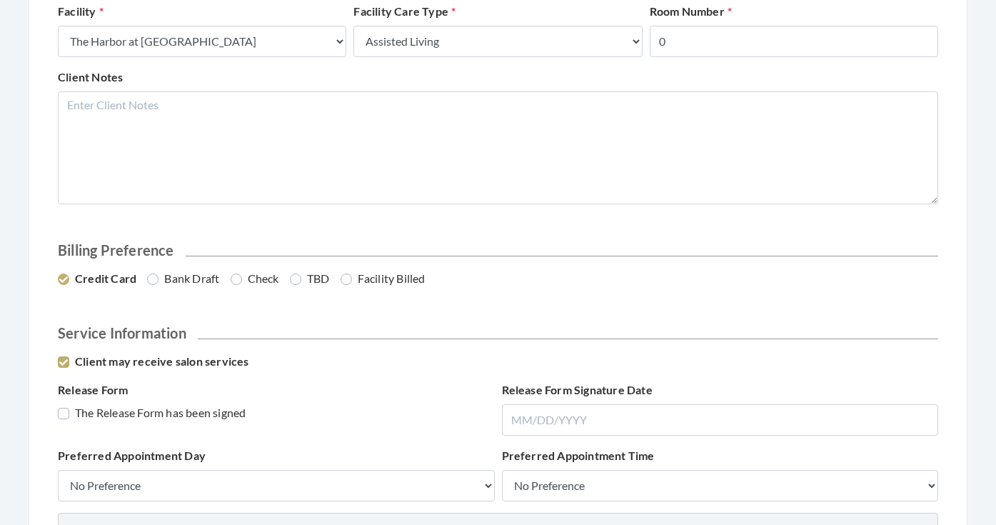
click at [116, 403] on div "Release Form The Release Form has been signed" at bounding box center [276, 408] width 444 height 54
click at [117, 407] on label "The Release Form has been signed" at bounding box center [152, 412] width 188 height 17
checkbox input "true"
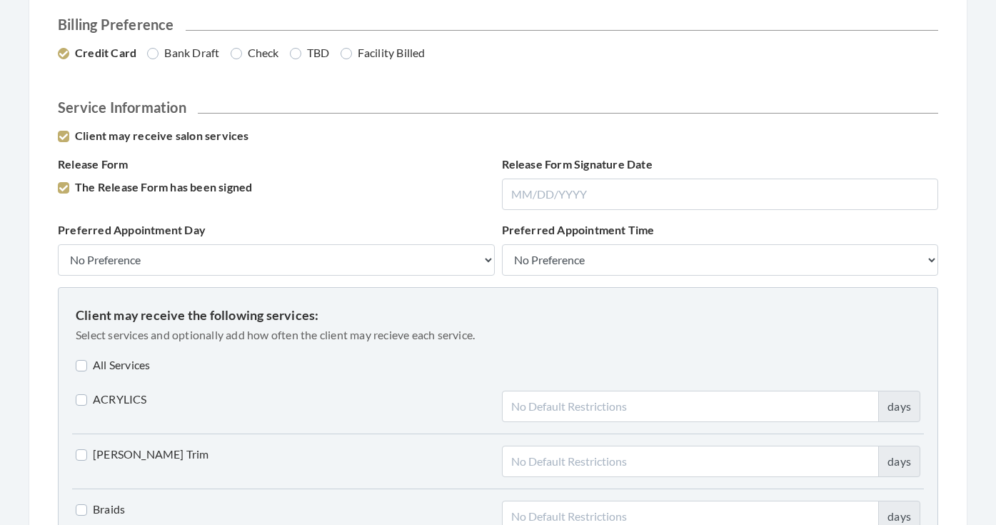
scroll to position [886, 0]
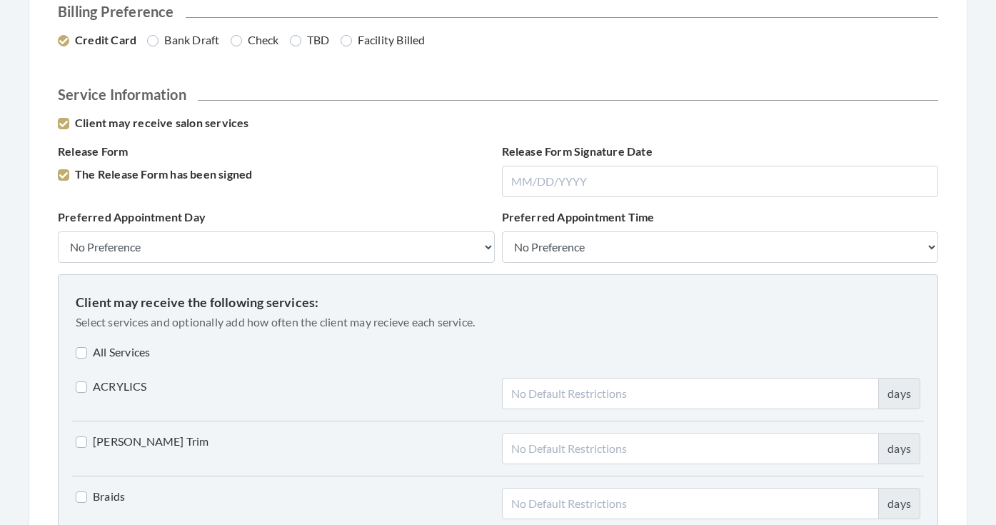
click at [101, 354] on label "All Services" at bounding box center [113, 352] width 74 height 17
checkbox input "true"
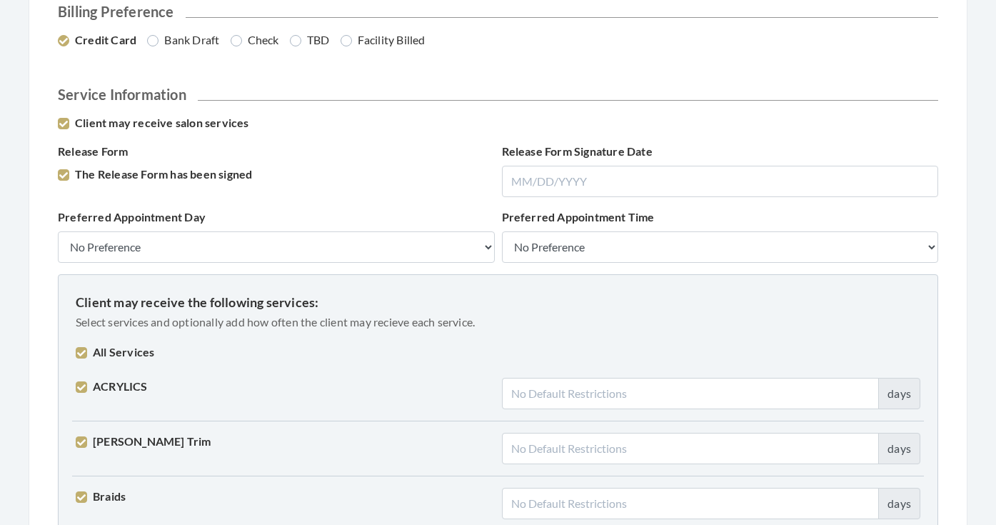
checkbox input "true"
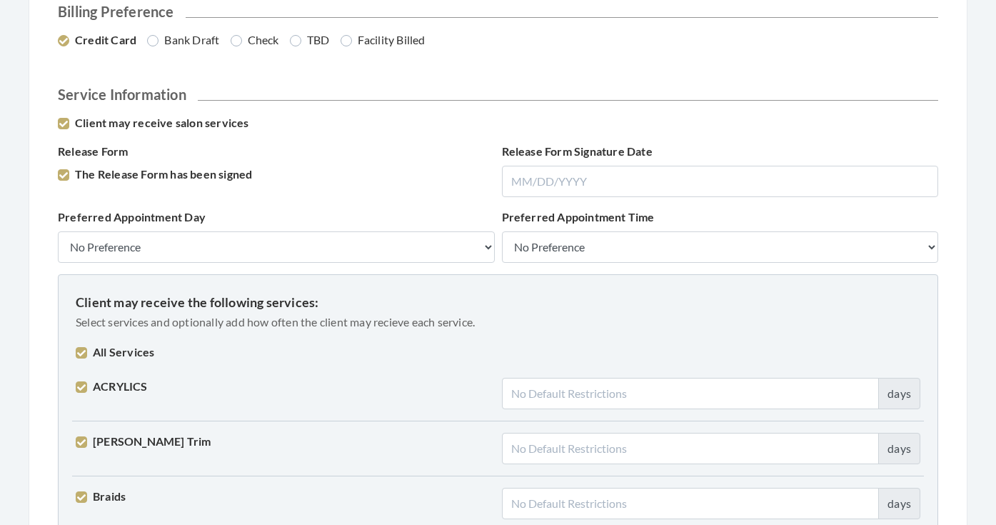
checkbox input "true"
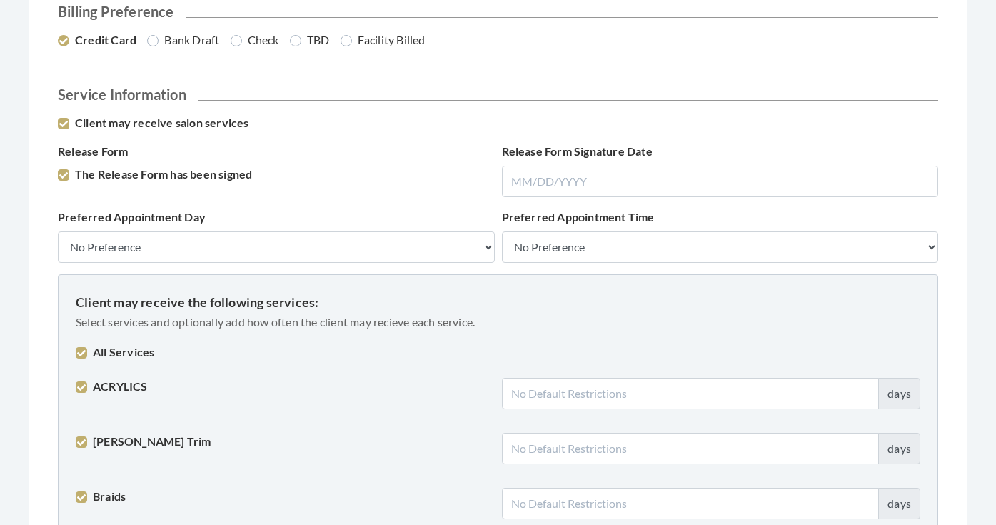
checkbox input "true"
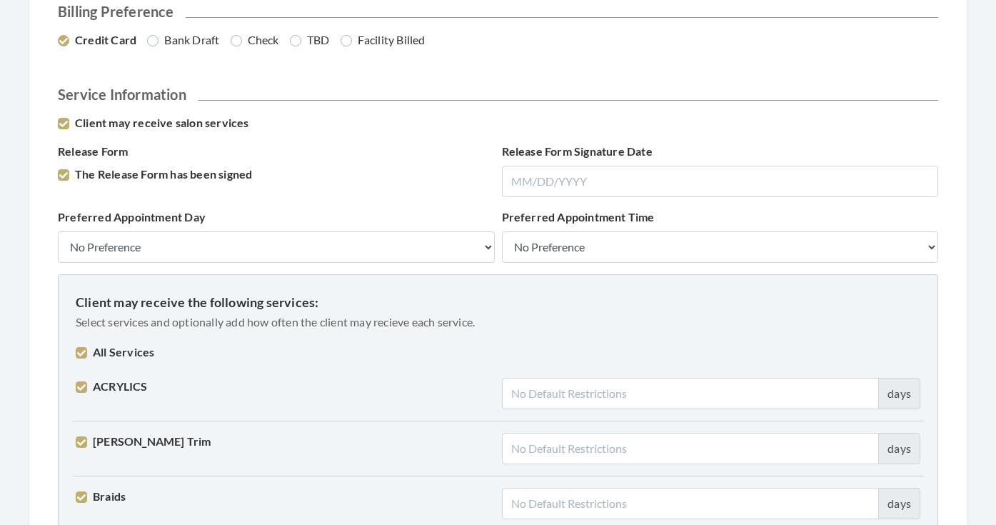
checkbox input "true"
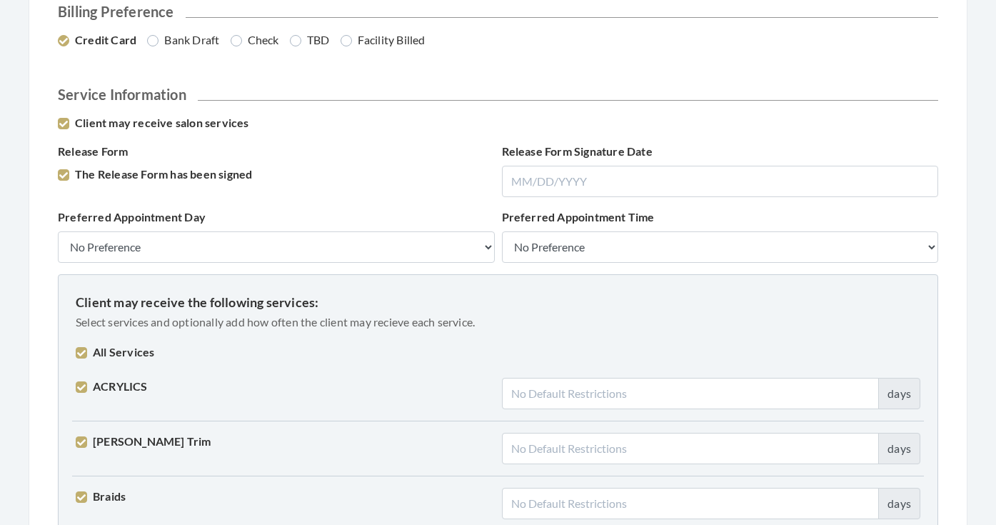
checkbox input "true"
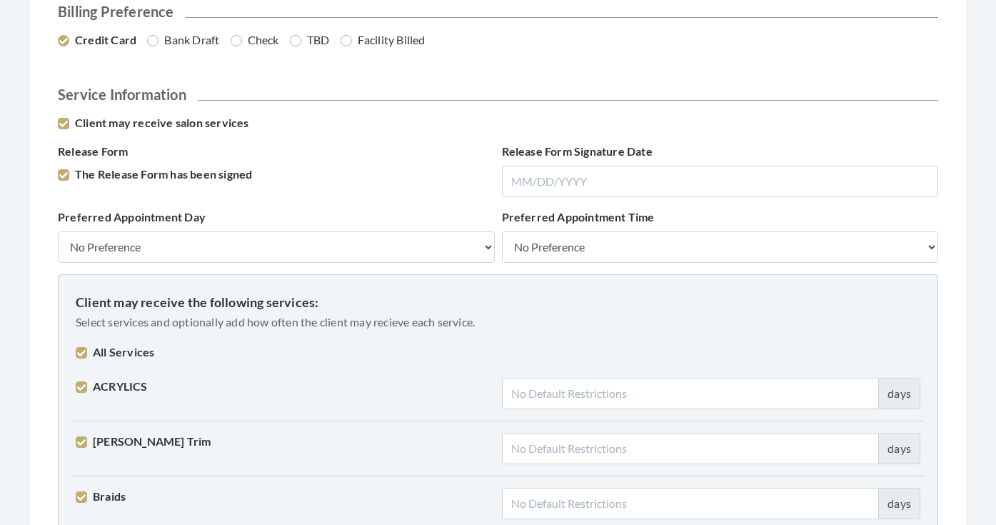
checkbox input "true"
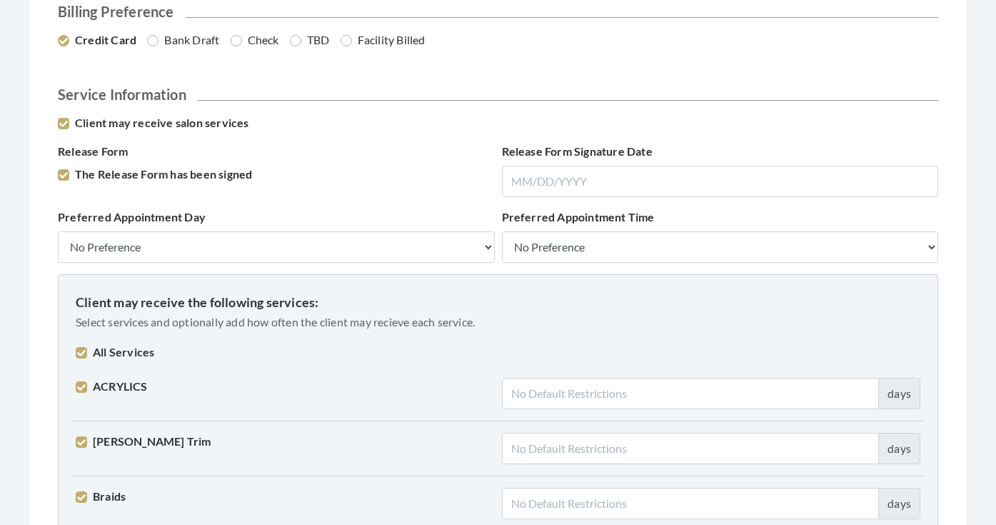
checkbox input "true"
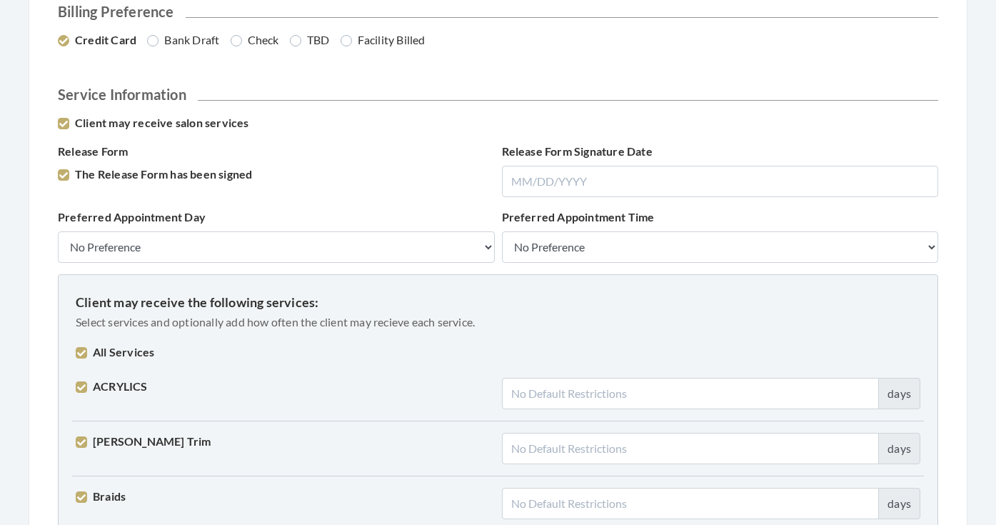
checkbox input "true"
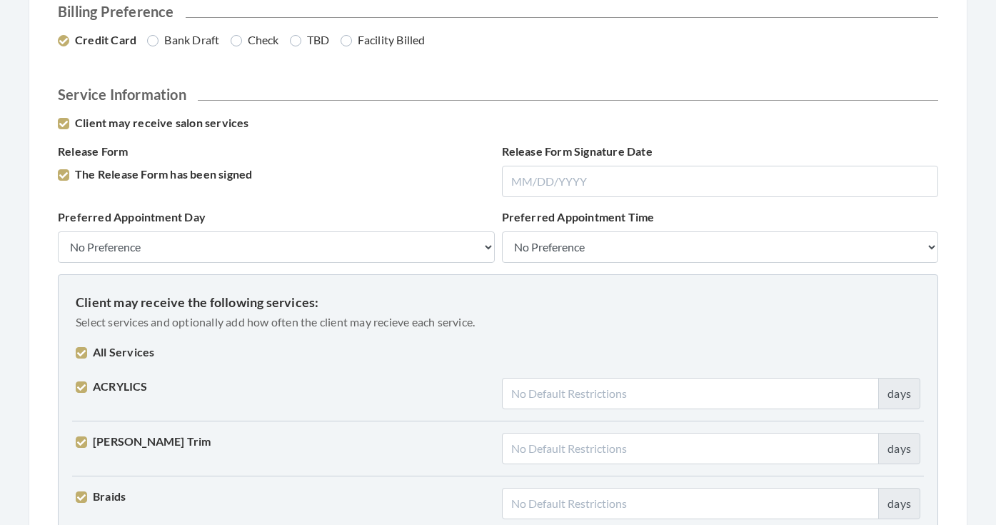
checkbox input "true"
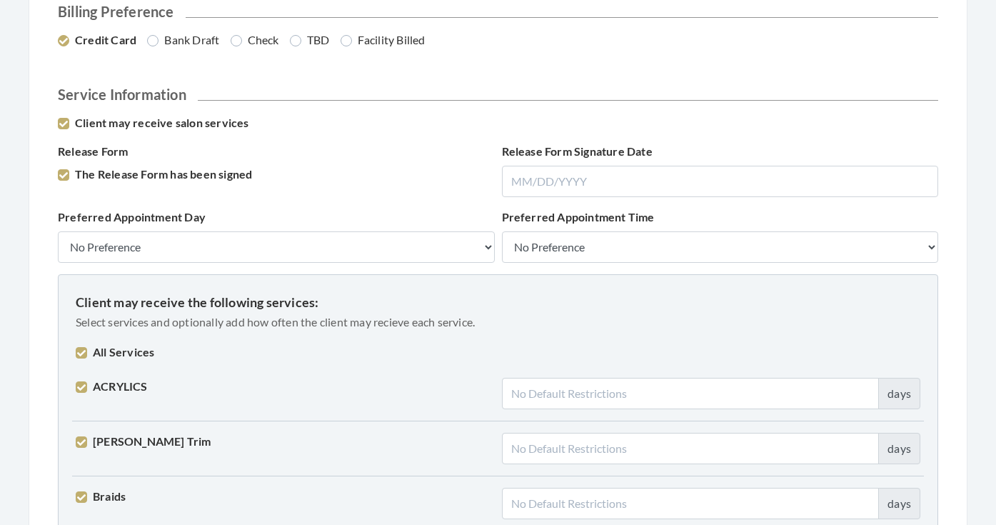
checkbox input "true"
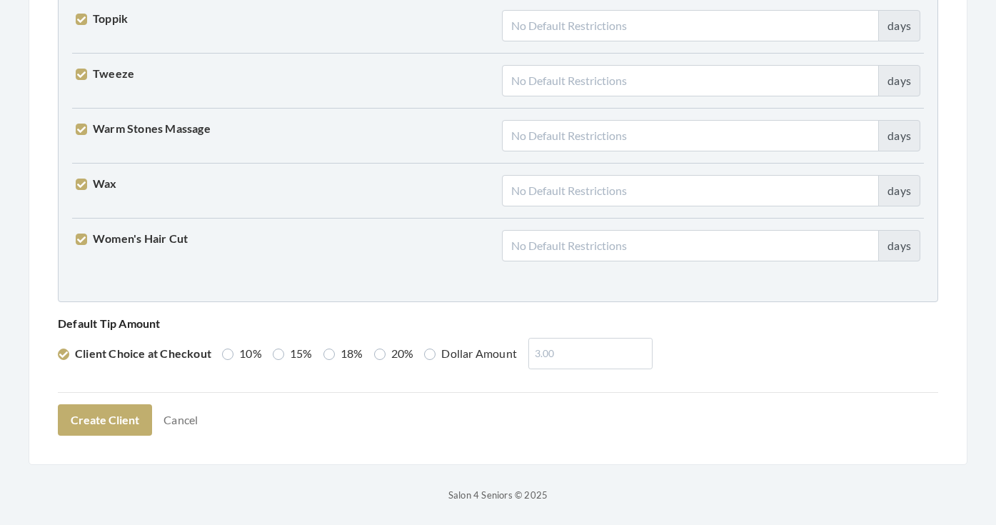
scroll to position [3618, 0]
click at [294, 354] on label "15%" at bounding box center [293, 354] width 40 height 17
radio input "true"
click at [141, 417] on button "Create Client" at bounding box center [105, 420] width 94 height 31
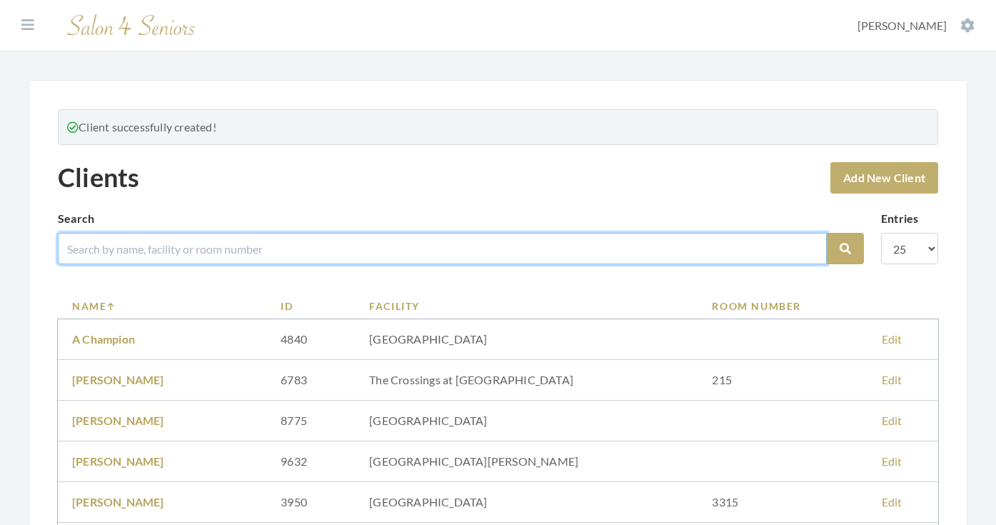
click at [294, 253] on input "search" at bounding box center [442, 248] width 769 height 31
type input "GAZAWAY"
click at [846, 249] on button "Search" at bounding box center [845, 248] width 37 height 31
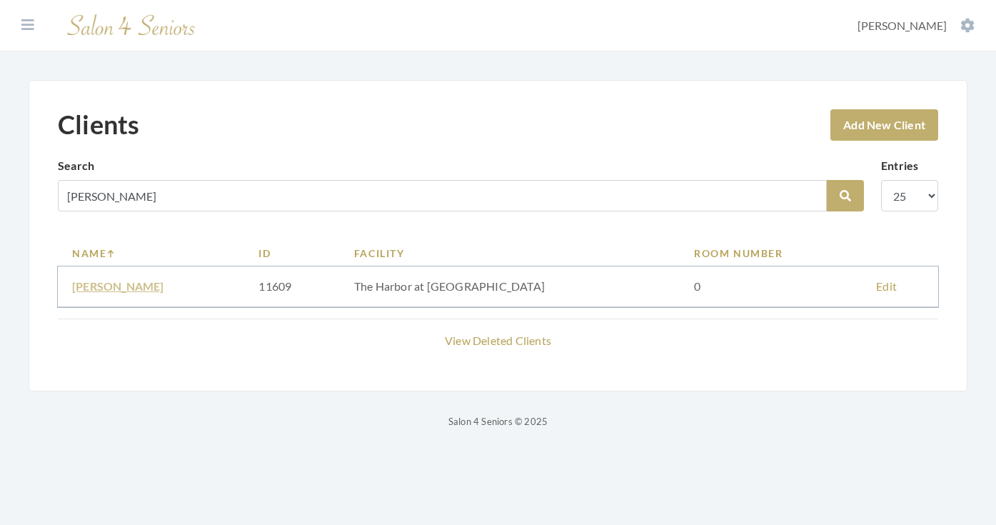
click at [140, 291] on link "[PERSON_NAME]" at bounding box center [118, 286] width 92 height 14
